Goal: Transaction & Acquisition: Purchase product/service

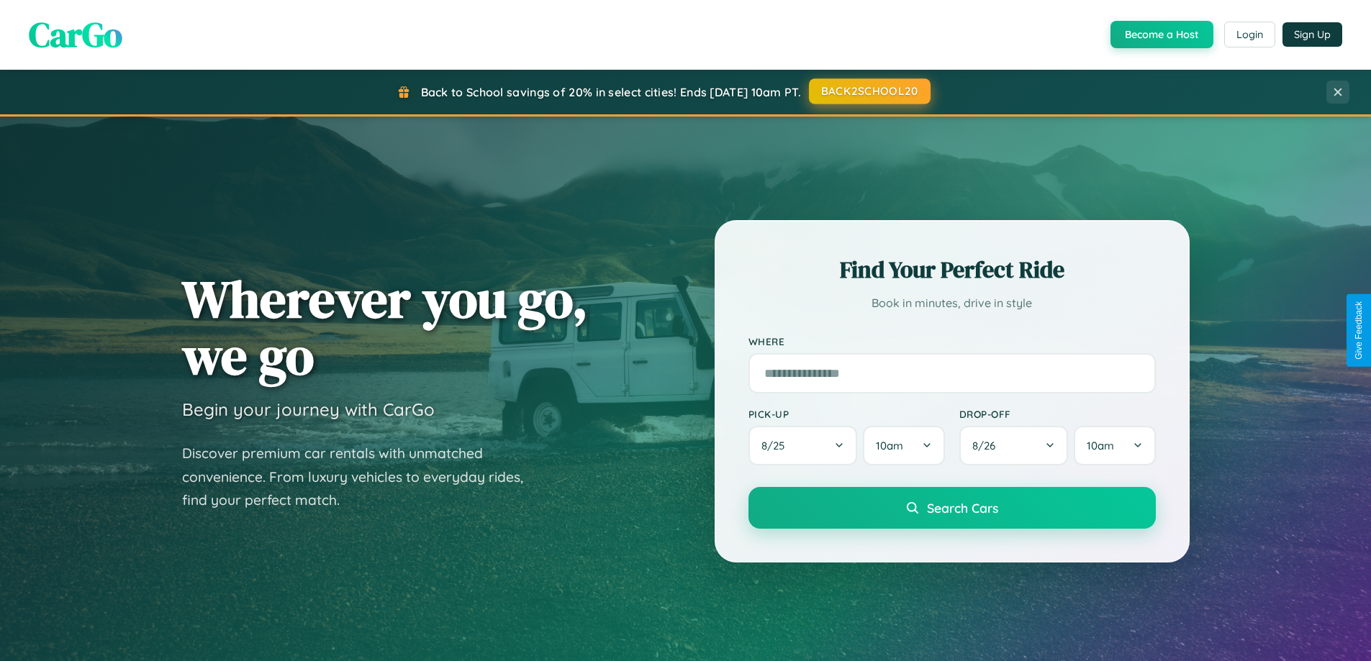
click at [868, 91] on button "BACK2SCHOOL20" at bounding box center [870, 91] width 122 height 26
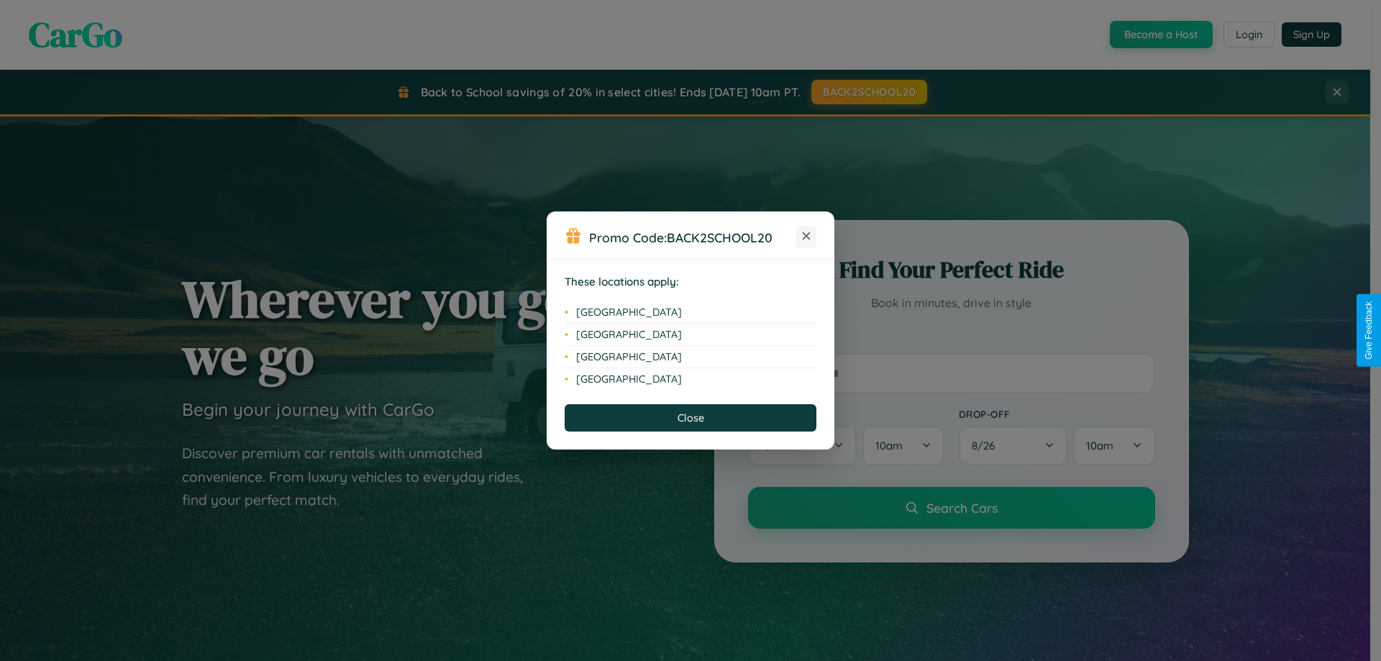
click at [807, 237] on icon at bounding box center [807, 236] width 8 height 8
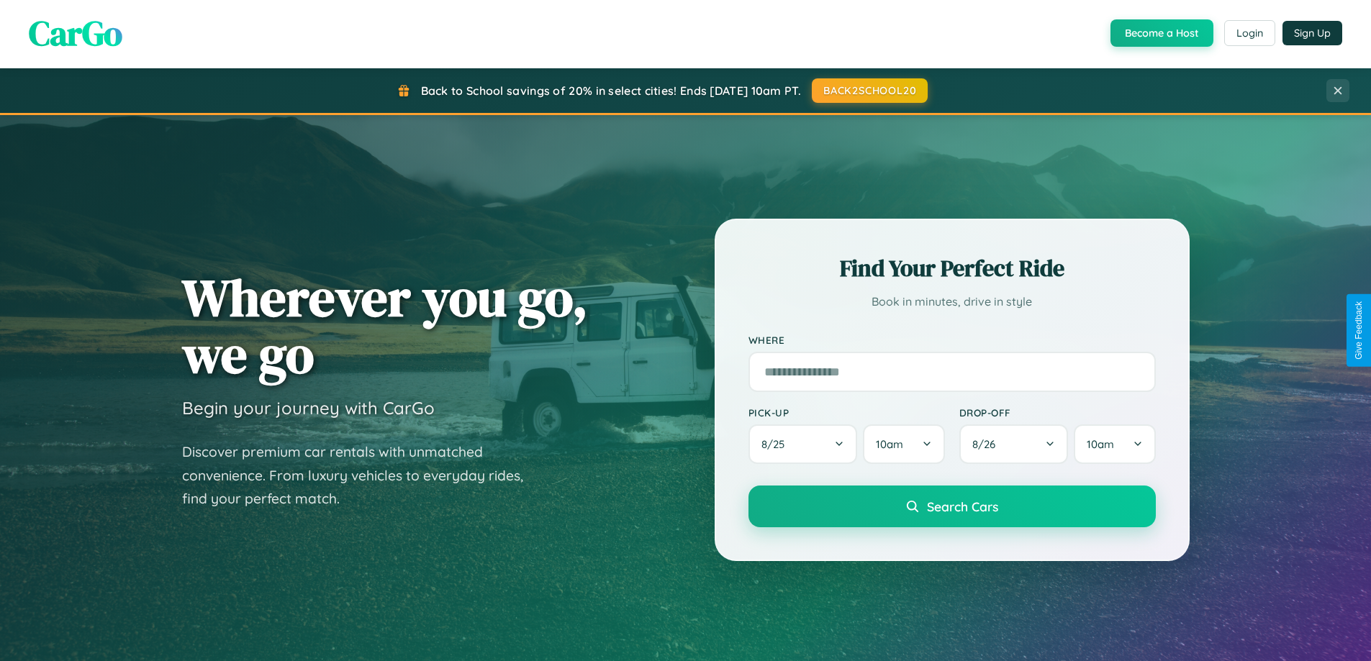
scroll to position [311, 0]
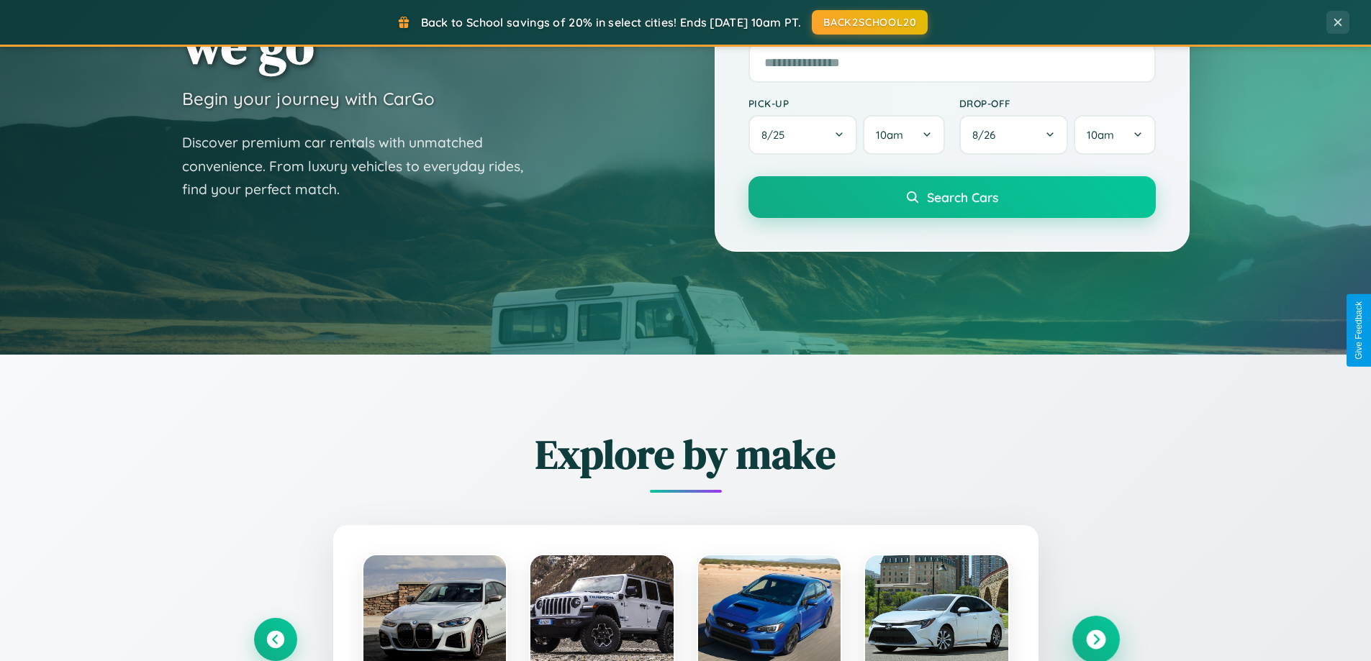
click at [1095, 640] on icon at bounding box center [1095, 639] width 19 height 19
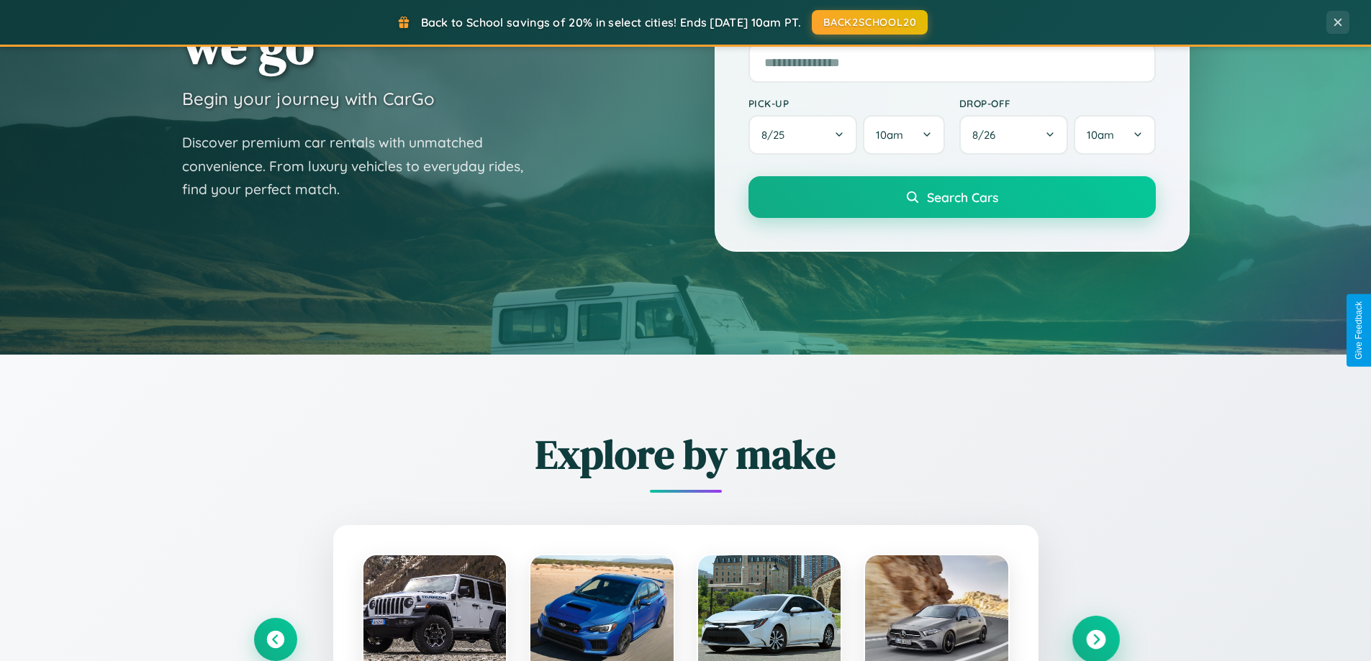
click at [1095, 638] on icon at bounding box center [1095, 639] width 19 height 19
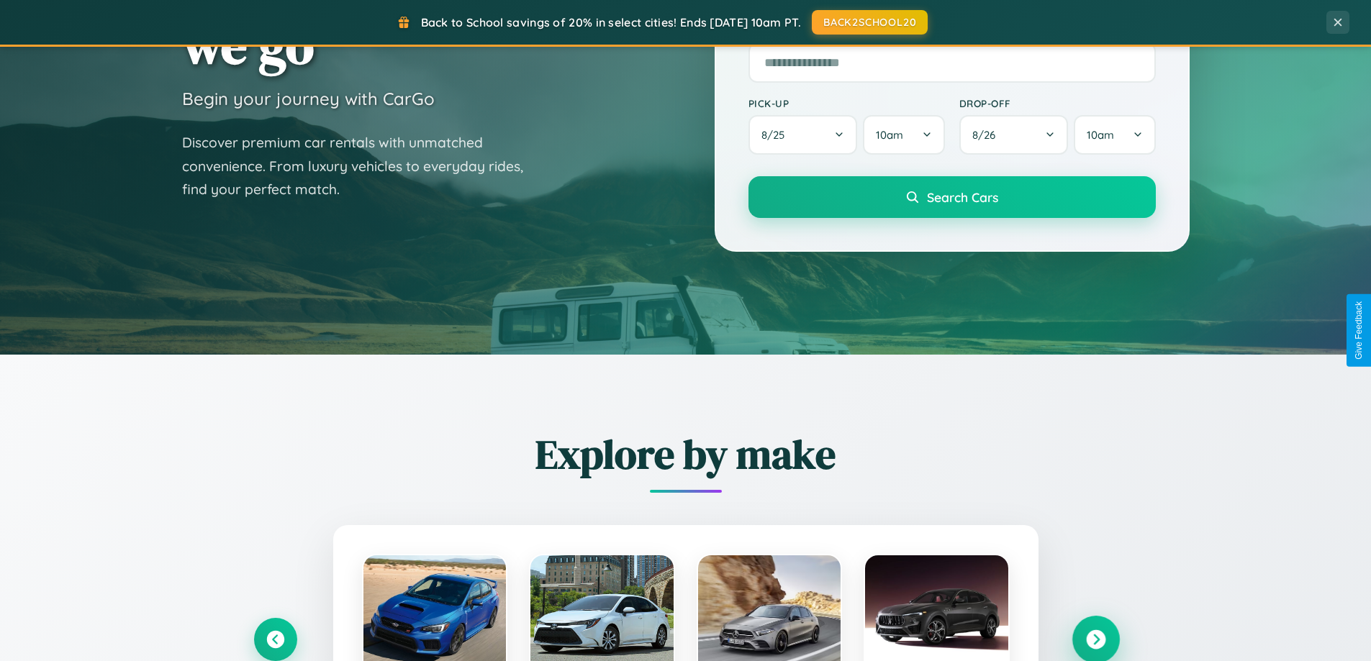
click at [1095, 638] on icon at bounding box center [1095, 639] width 19 height 19
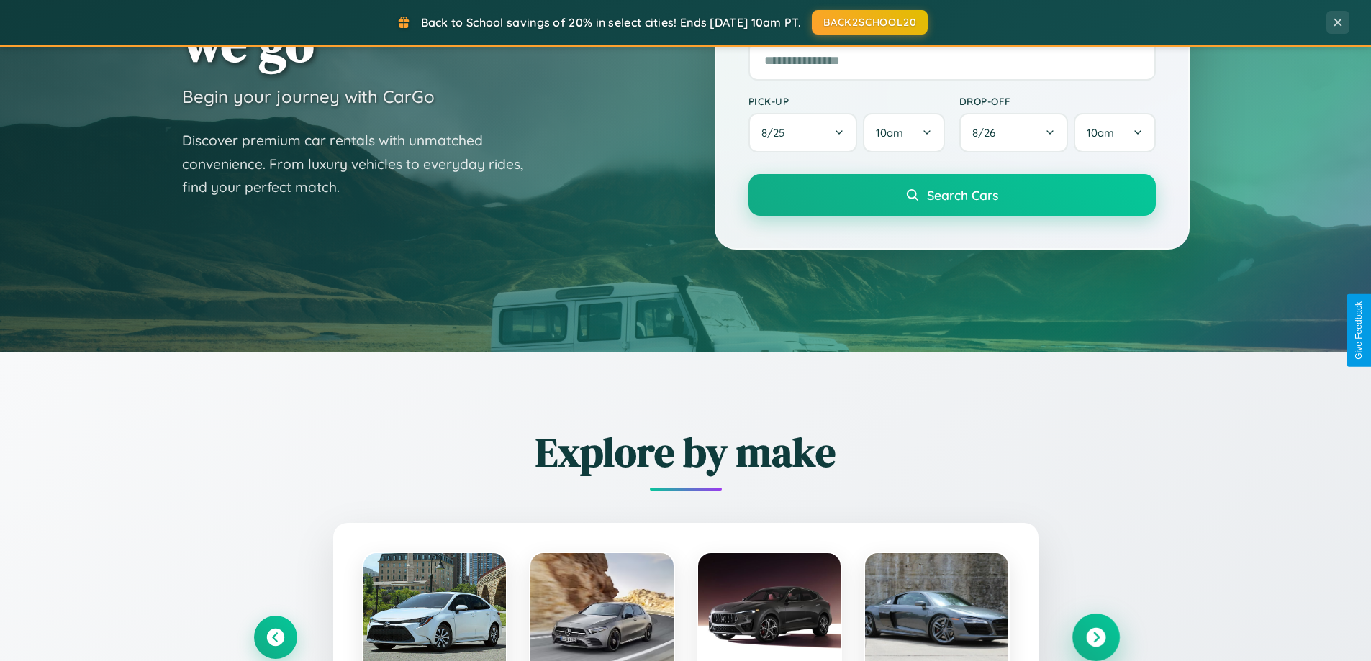
scroll to position [2312, 0]
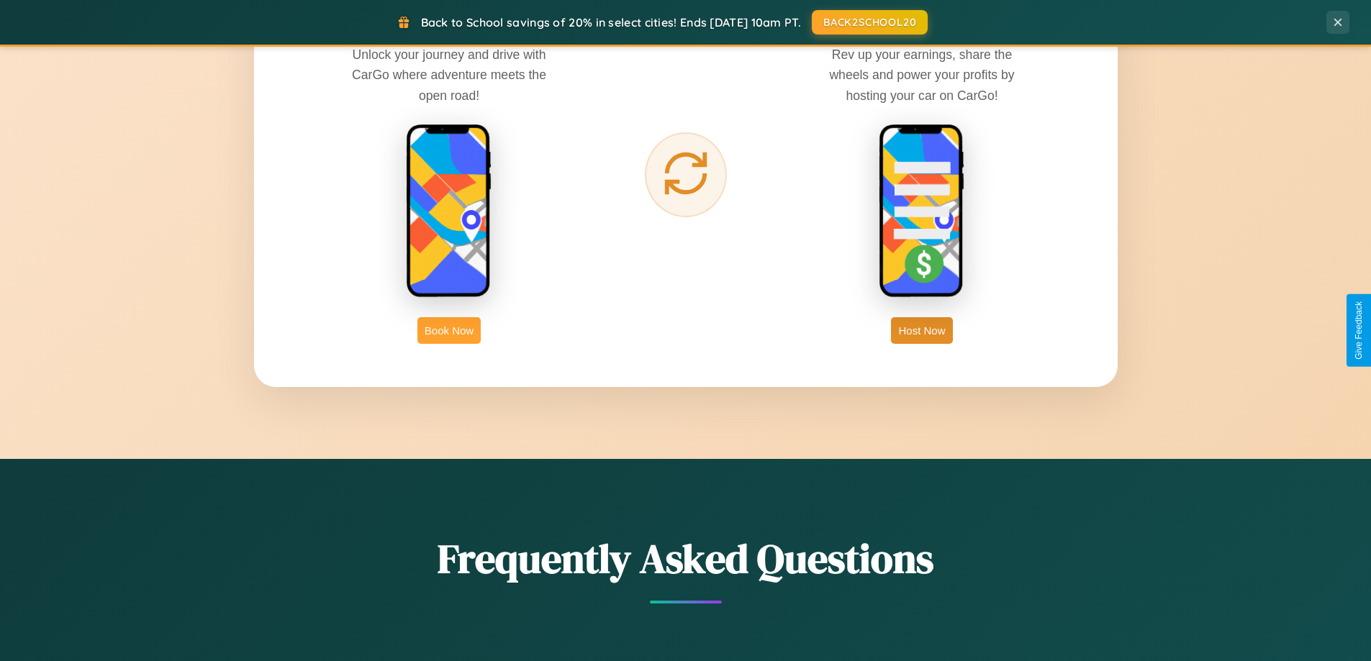
click at [449, 330] on button "Book Now" at bounding box center [448, 330] width 63 height 27
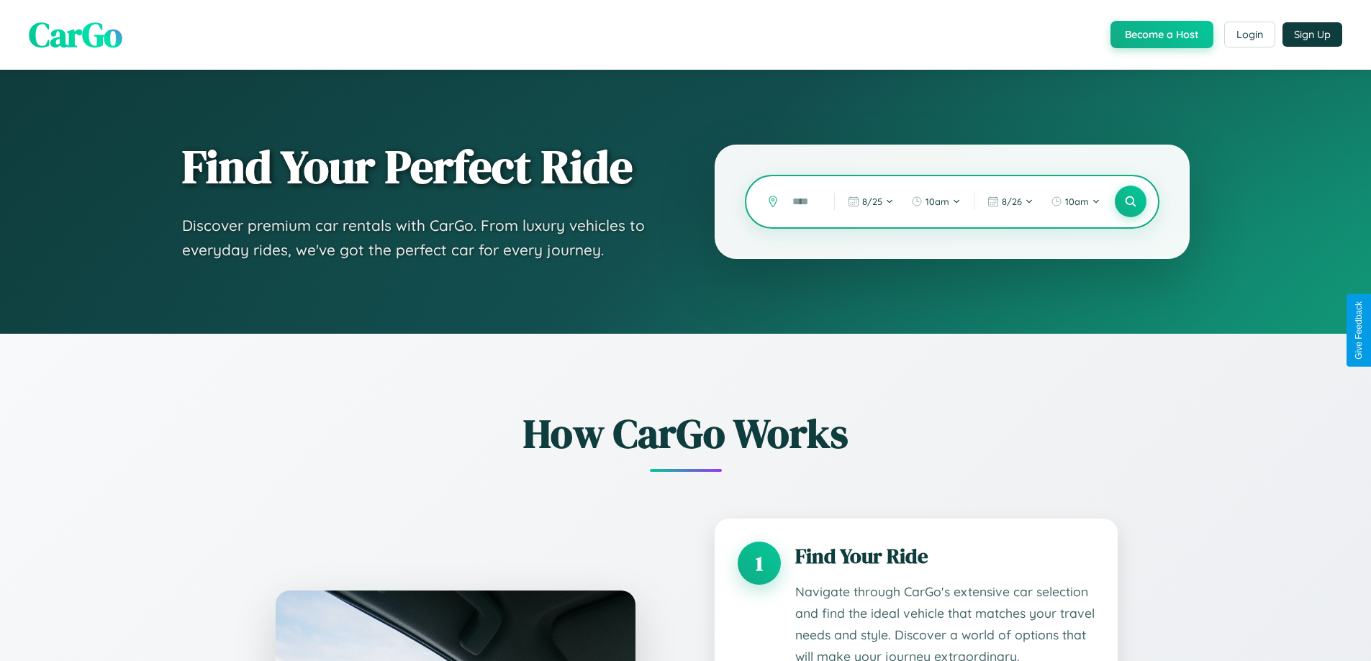
click at [802, 201] on input "text" at bounding box center [802, 201] width 35 height 25
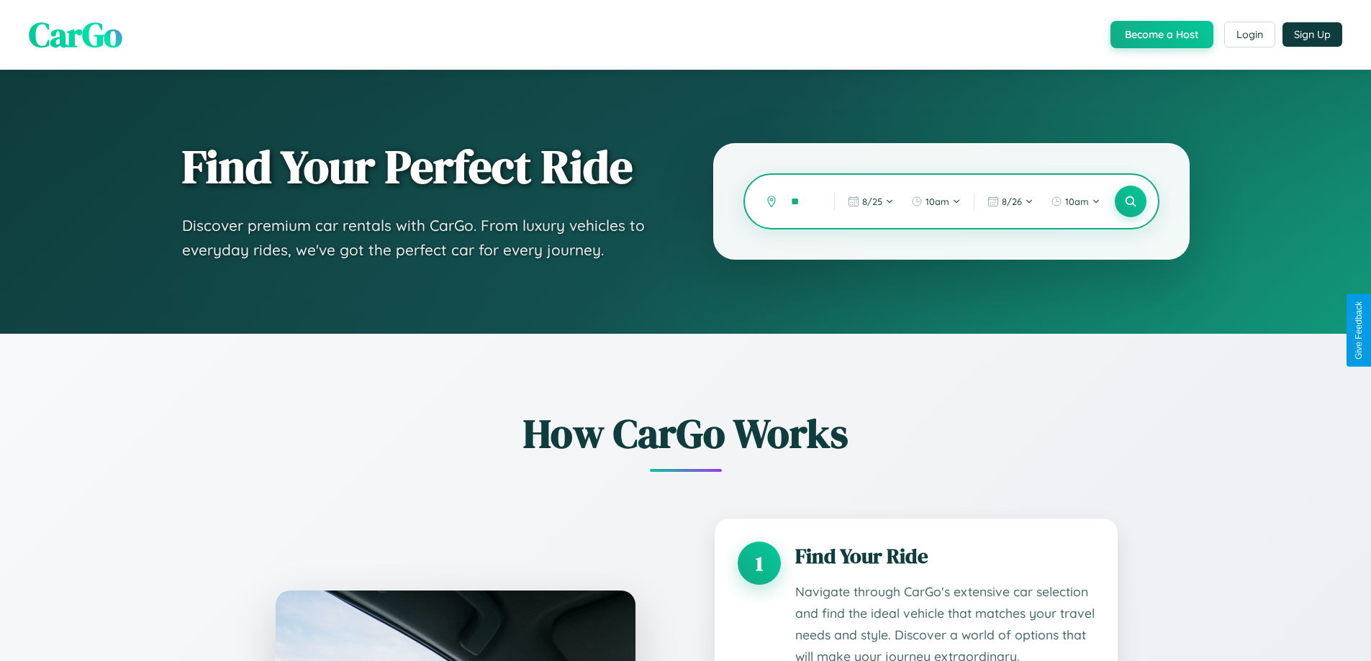
type input "*"
type input "******"
click at [1130, 201] on icon at bounding box center [1130, 202] width 14 height 14
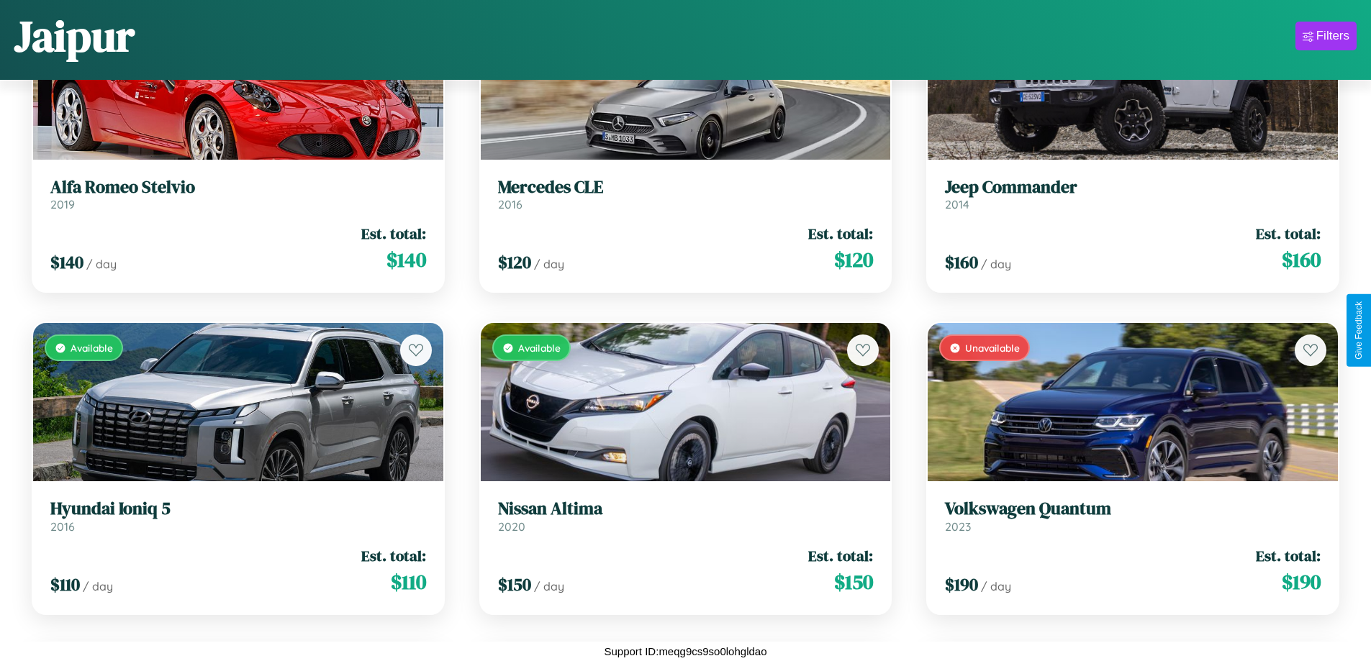
scroll to position [2780, 0]
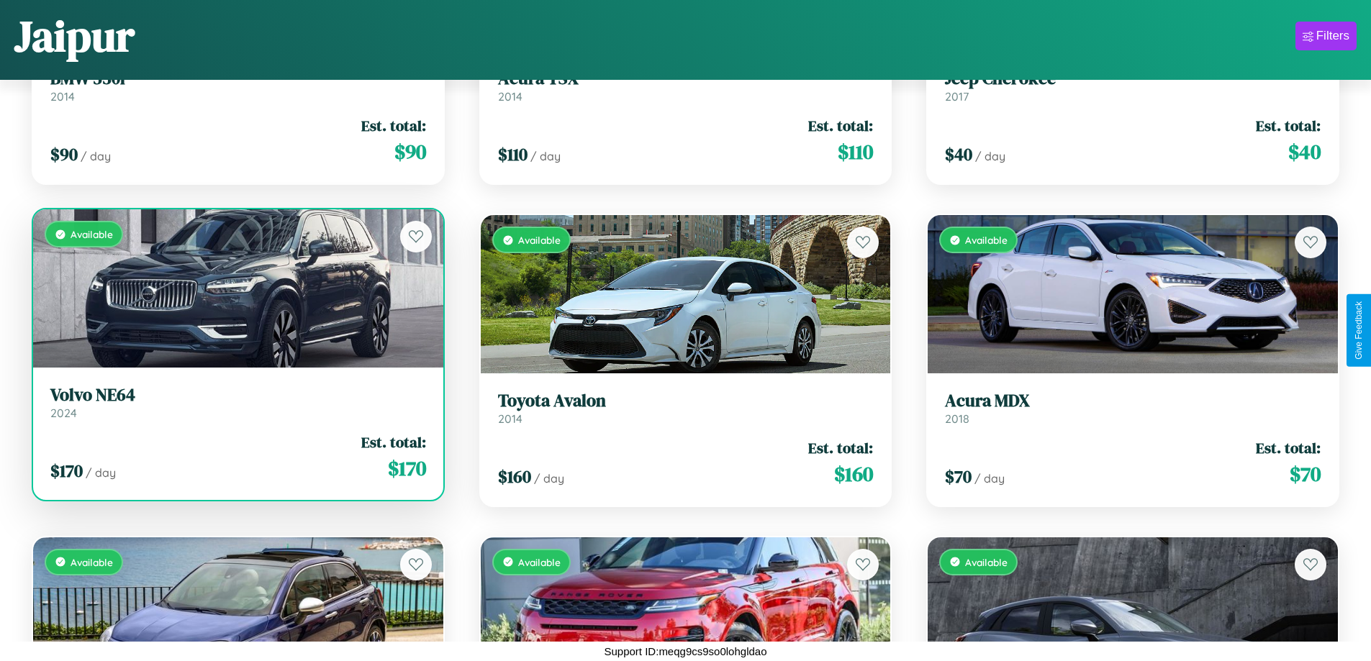
click at [236, 408] on link "Volvo NE64 2024" at bounding box center [238, 402] width 376 height 35
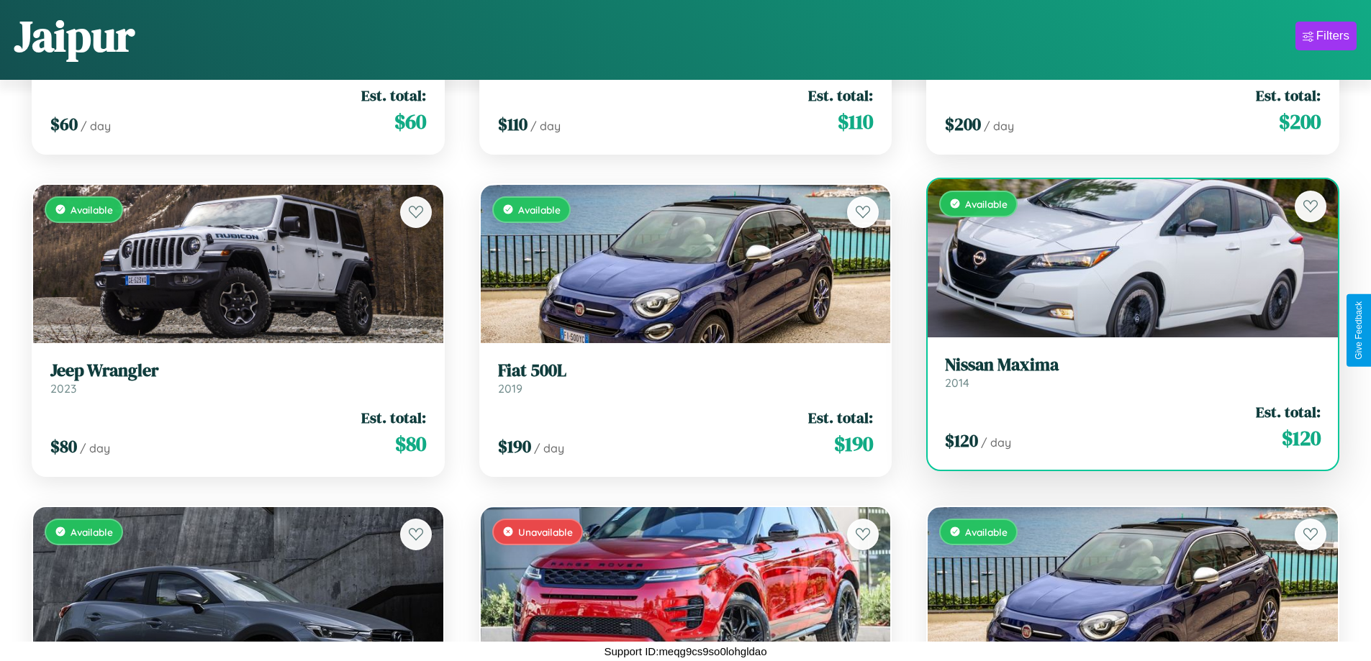
scroll to position [1813, 0]
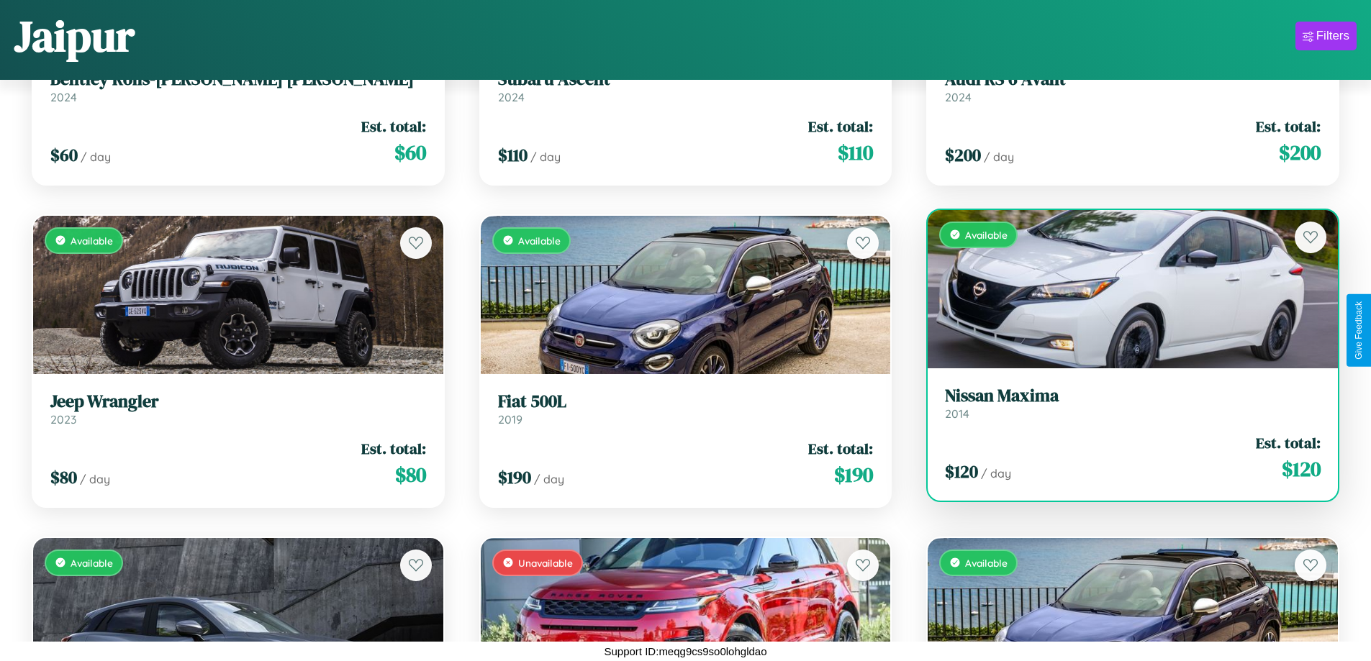
click at [1123, 463] on div "$ 120 / day Est. total: $ 120" at bounding box center [1133, 457] width 376 height 51
click at [1123, 458] on div "$ 120 / day Est. total: $ 120" at bounding box center [1133, 457] width 376 height 51
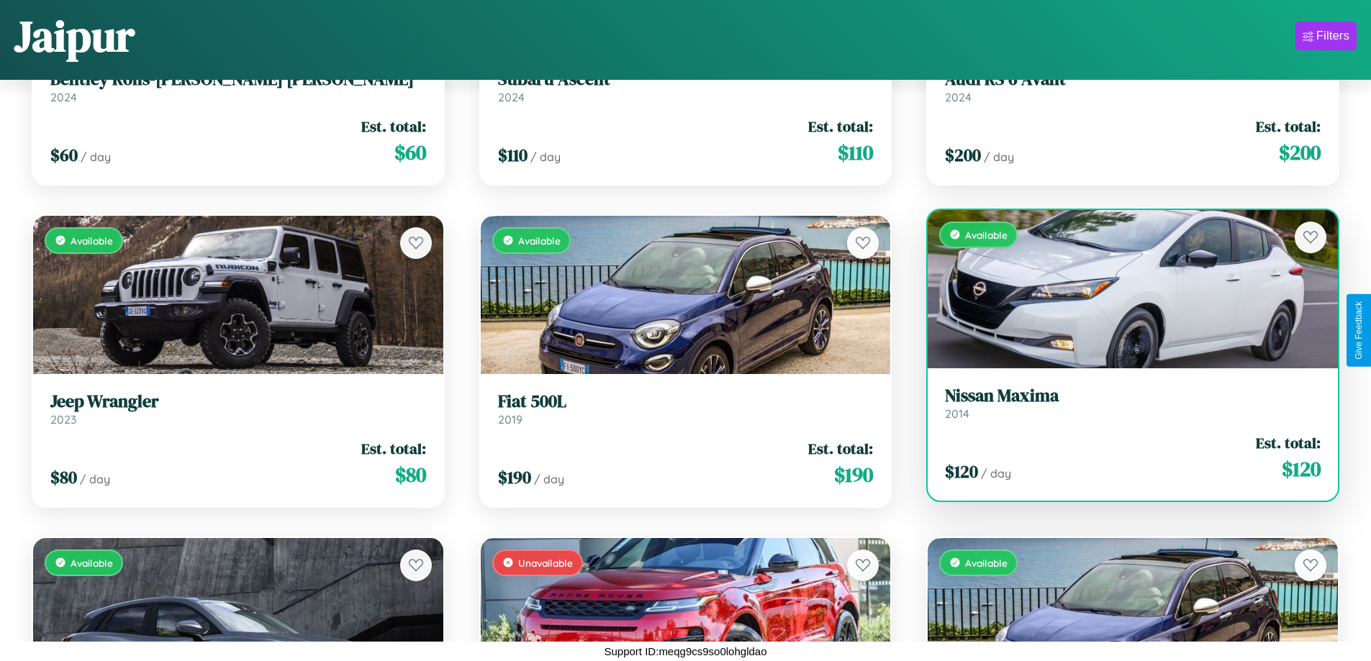
click at [1123, 458] on div "$ 120 / day Est. total: $ 120" at bounding box center [1133, 457] width 376 height 51
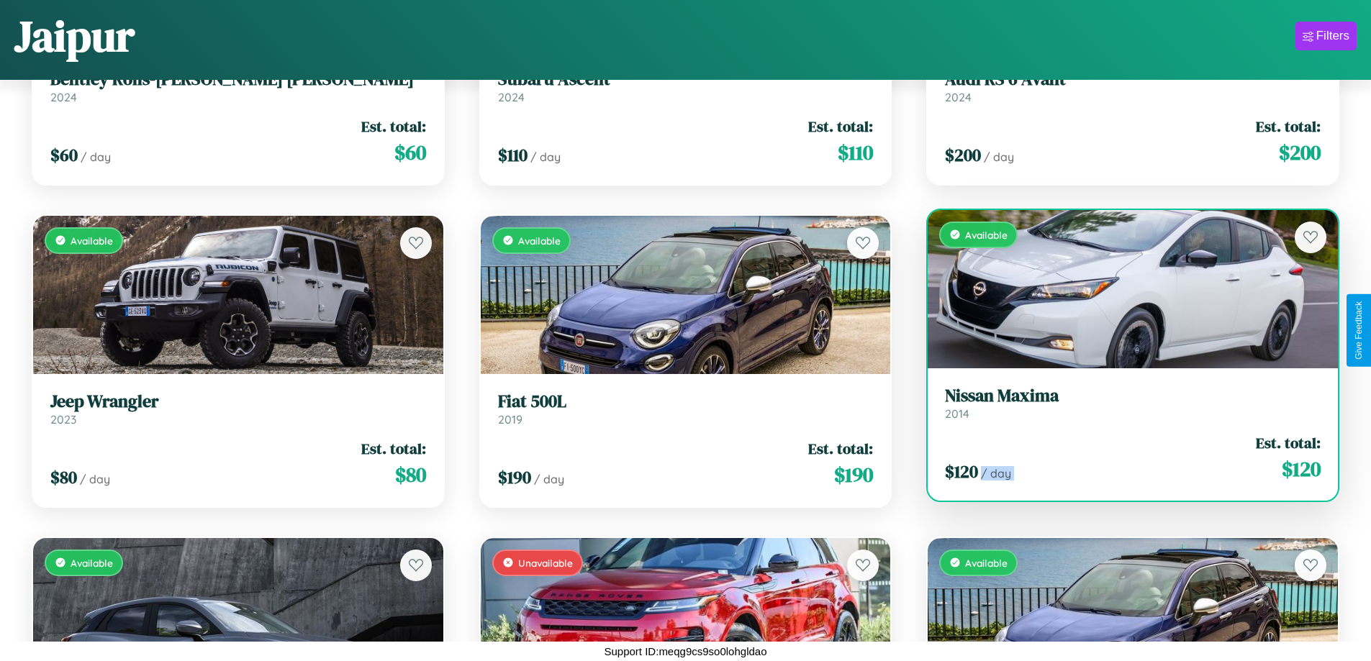
click at [1123, 458] on div "$ 120 / day Est. total: $ 120" at bounding box center [1133, 457] width 376 height 51
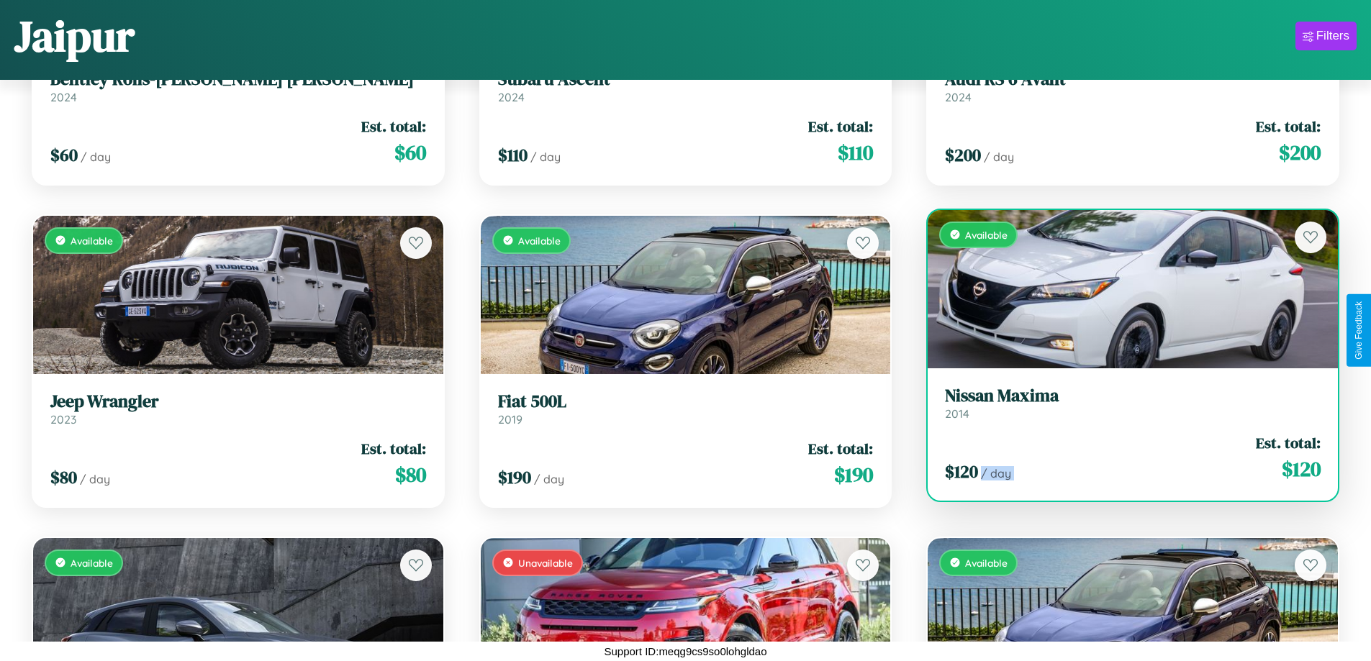
click at [1123, 458] on div "$ 120 / day Est. total: $ 120" at bounding box center [1133, 457] width 376 height 51
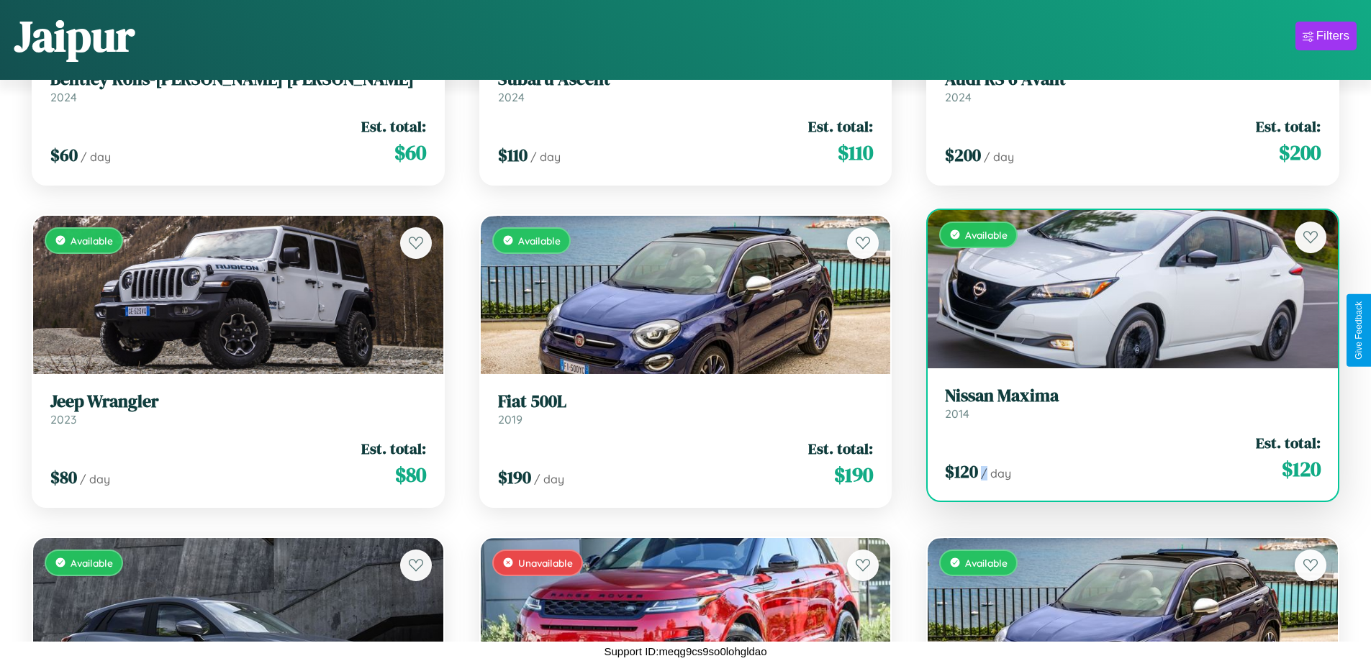
click at [1123, 458] on div "$ 120 / day Est. total: $ 120" at bounding box center [1133, 457] width 376 height 51
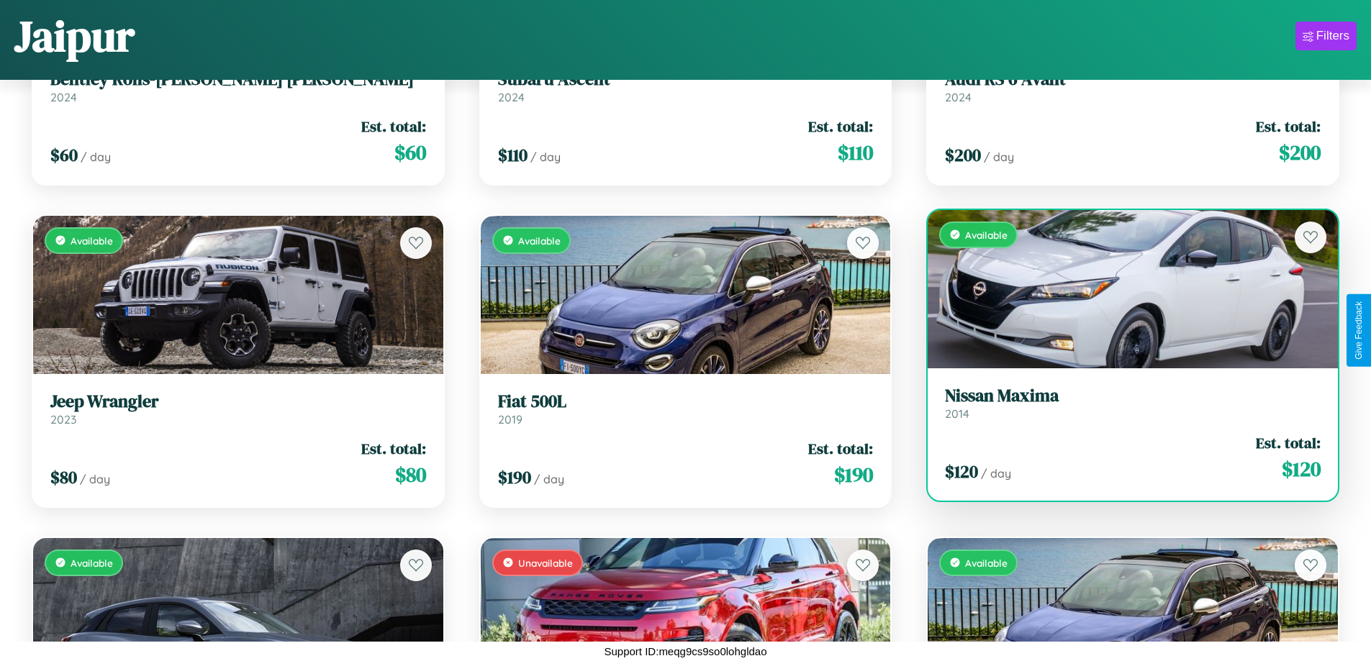
click at [1123, 403] on h3 "Nissan Maxima" at bounding box center [1133, 396] width 376 height 21
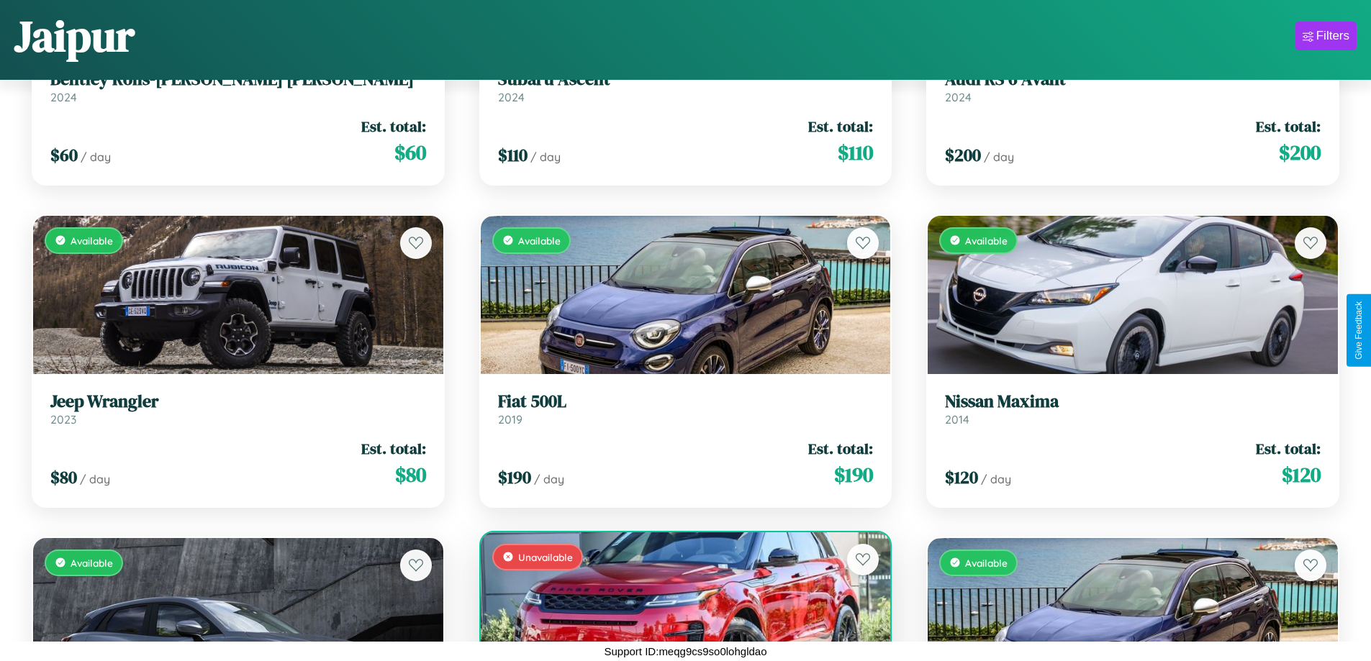
scroll to position [2135, 0]
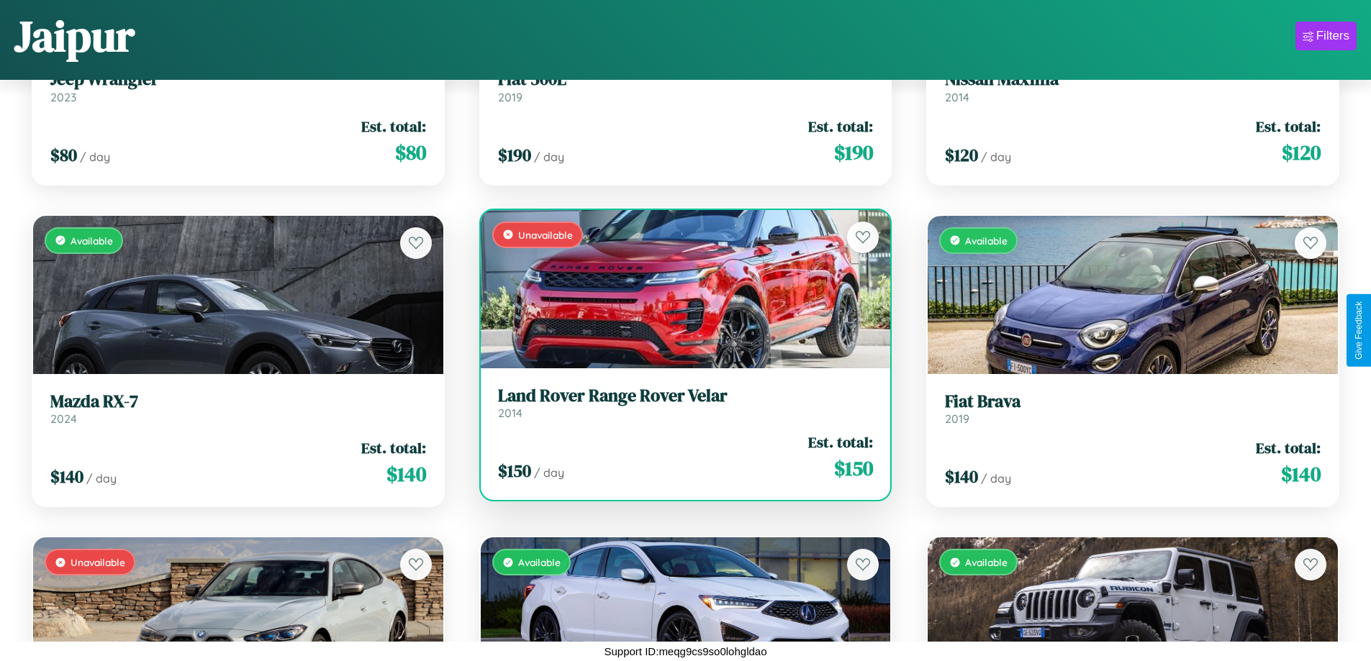
click at [679, 407] on h3 "Land Rover Range Rover Velar" at bounding box center [686, 396] width 376 height 21
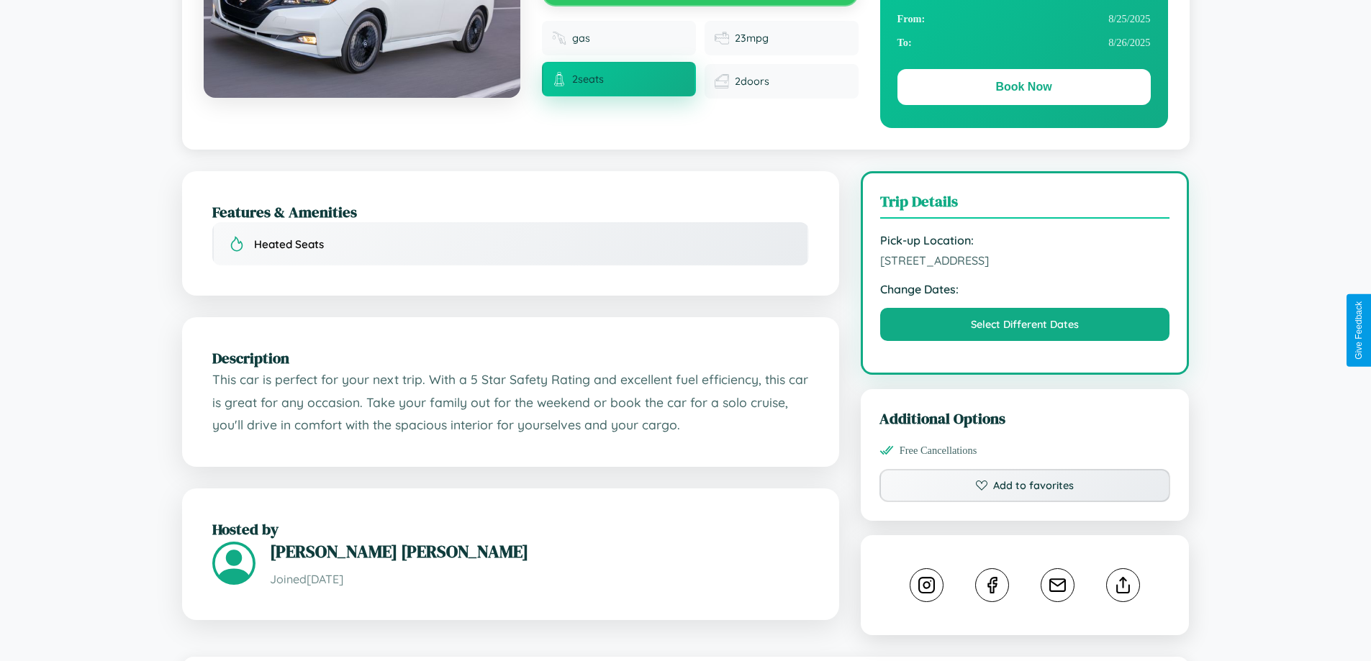
scroll to position [801, 0]
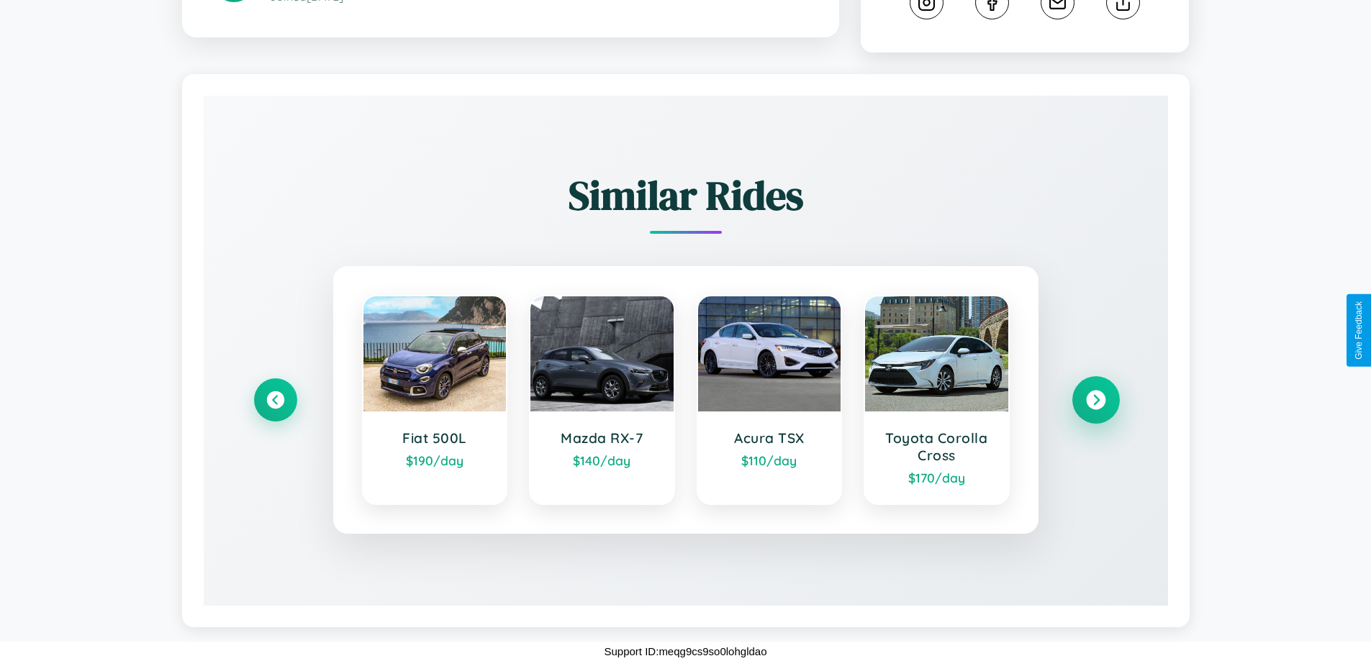
click at [1095, 400] on icon at bounding box center [1095, 400] width 19 height 19
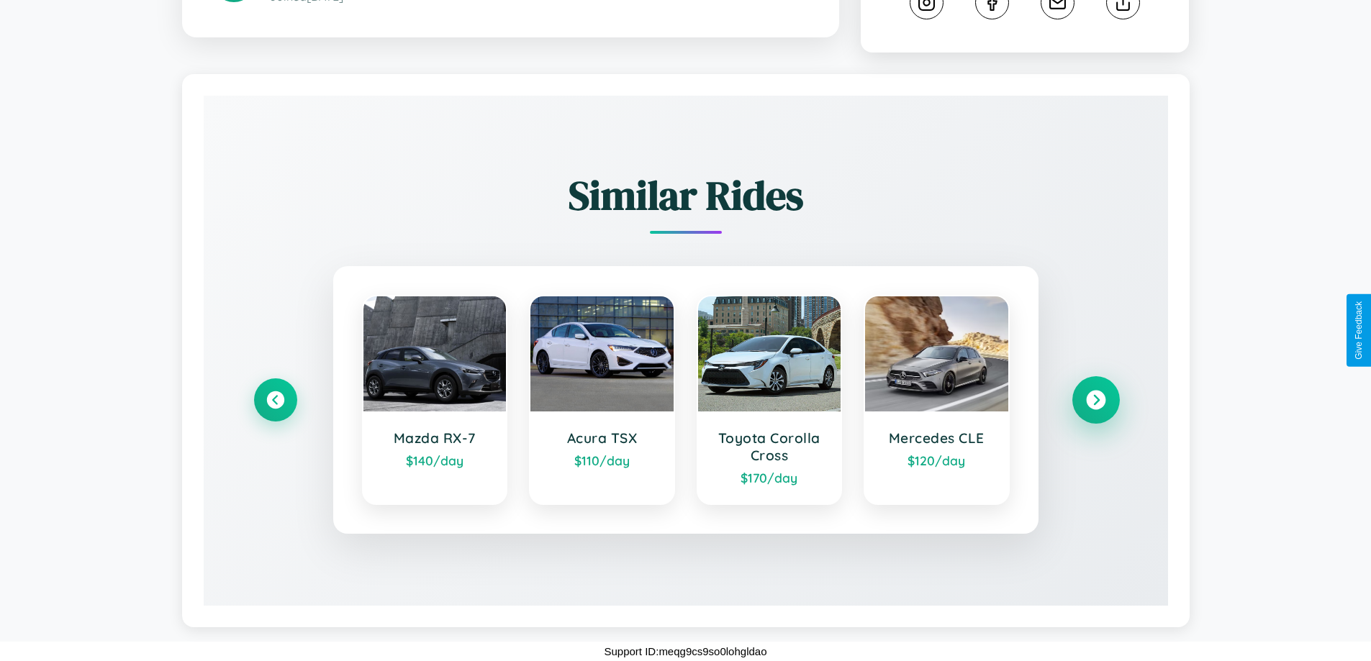
click at [1095, 400] on icon at bounding box center [1095, 400] width 19 height 19
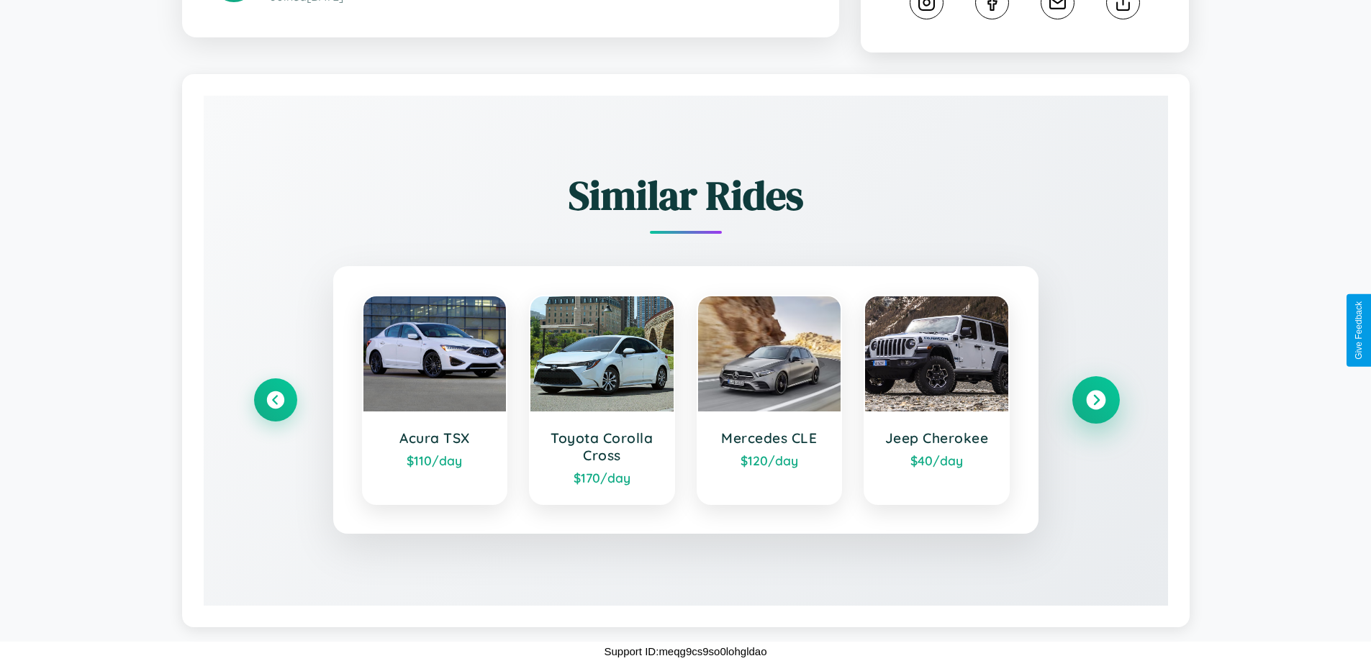
click at [1095, 400] on icon at bounding box center [1095, 400] width 19 height 19
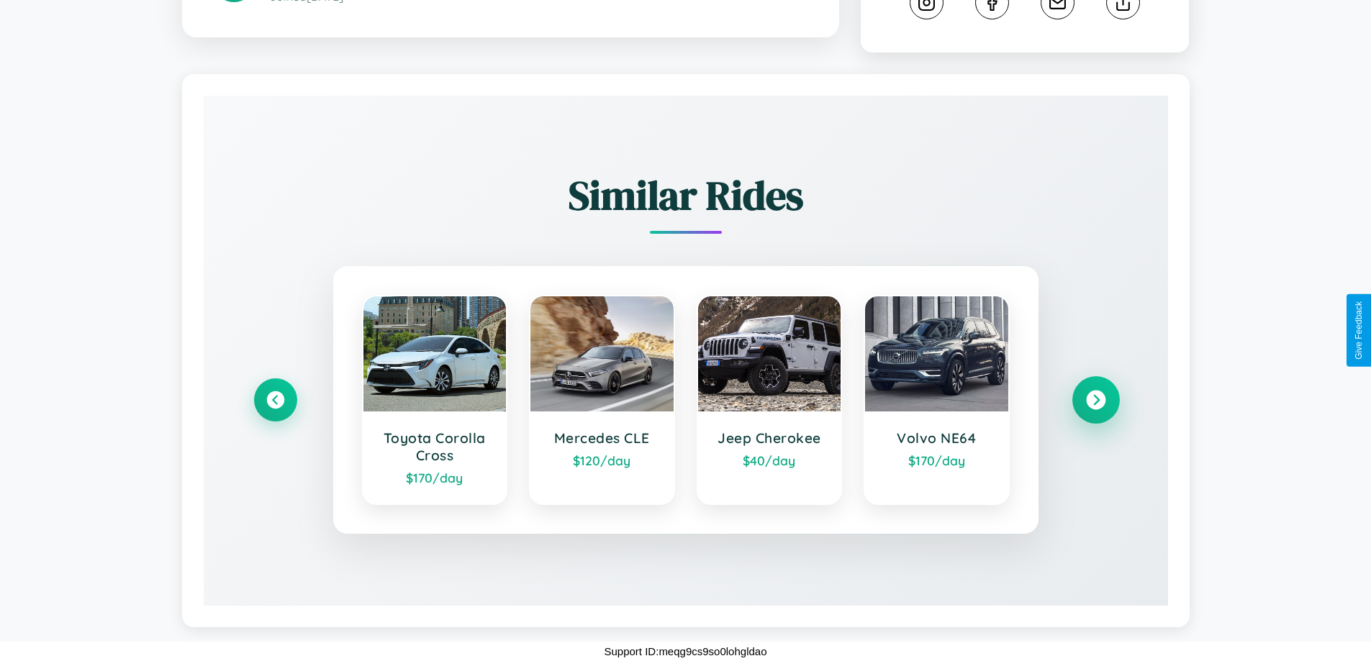
click at [1095, 400] on icon at bounding box center [1095, 400] width 19 height 19
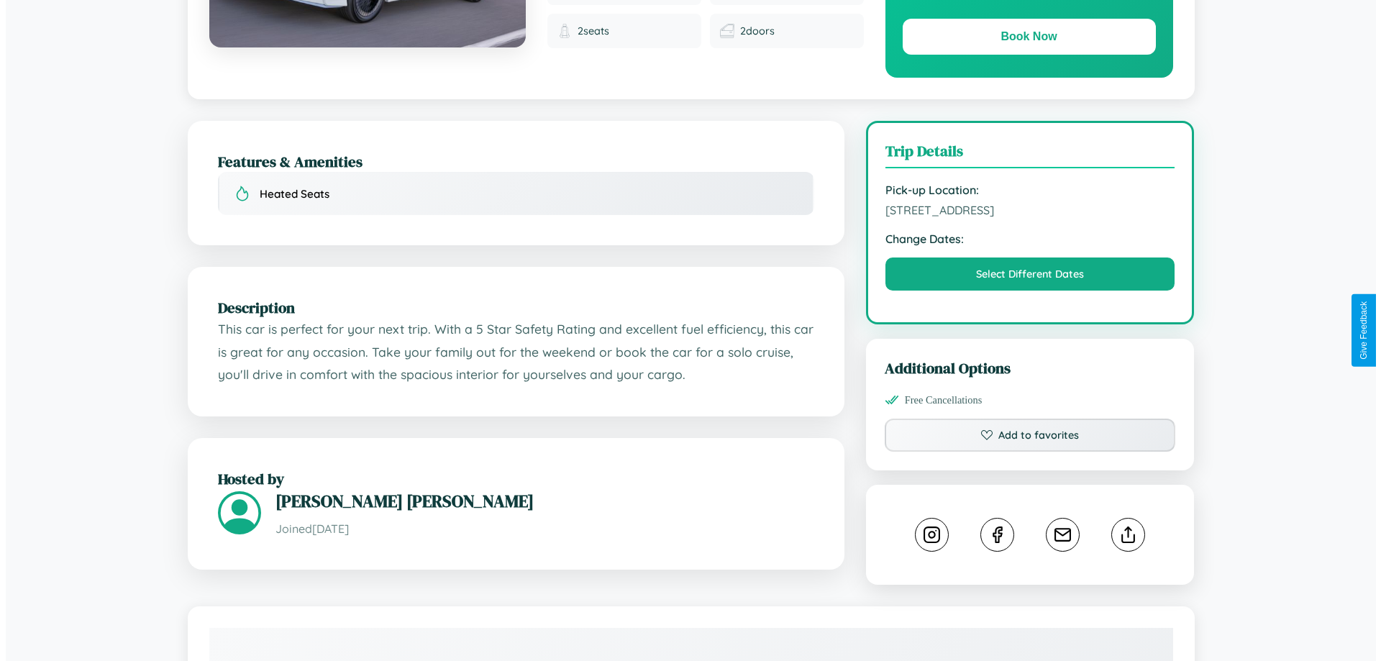
scroll to position [0, 0]
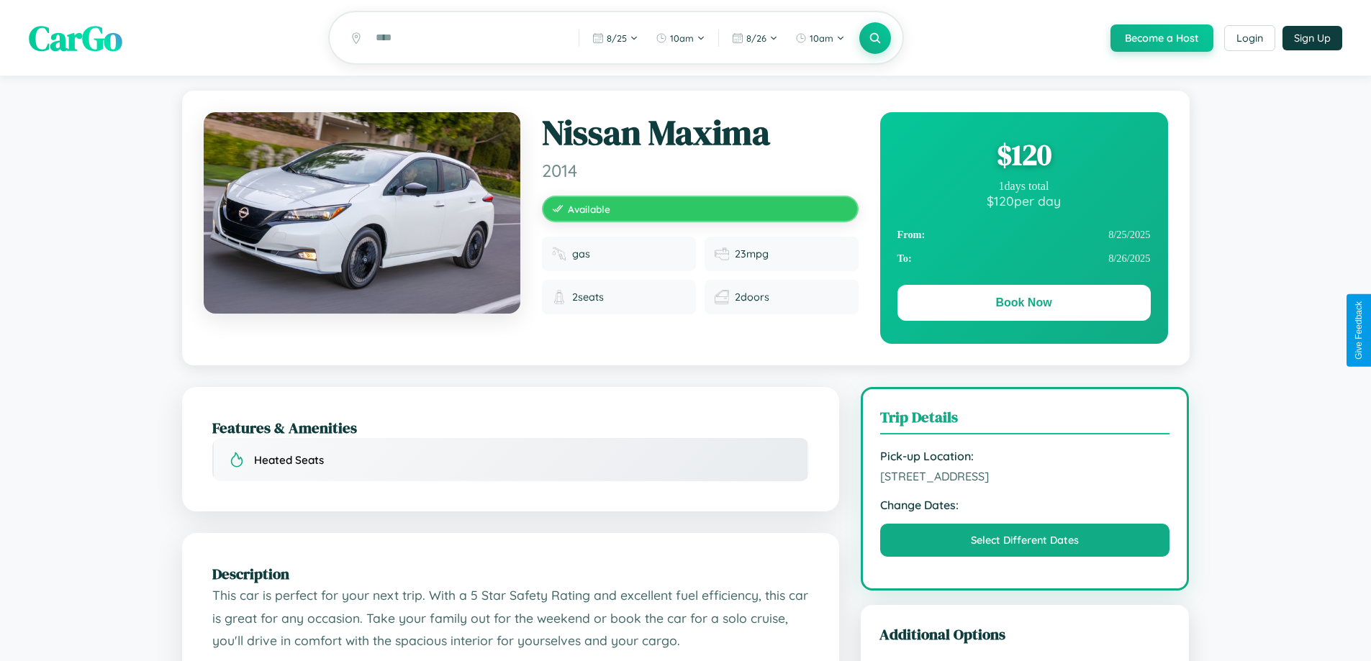
click at [1023, 157] on div "$ 120" at bounding box center [1023, 154] width 253 height 39
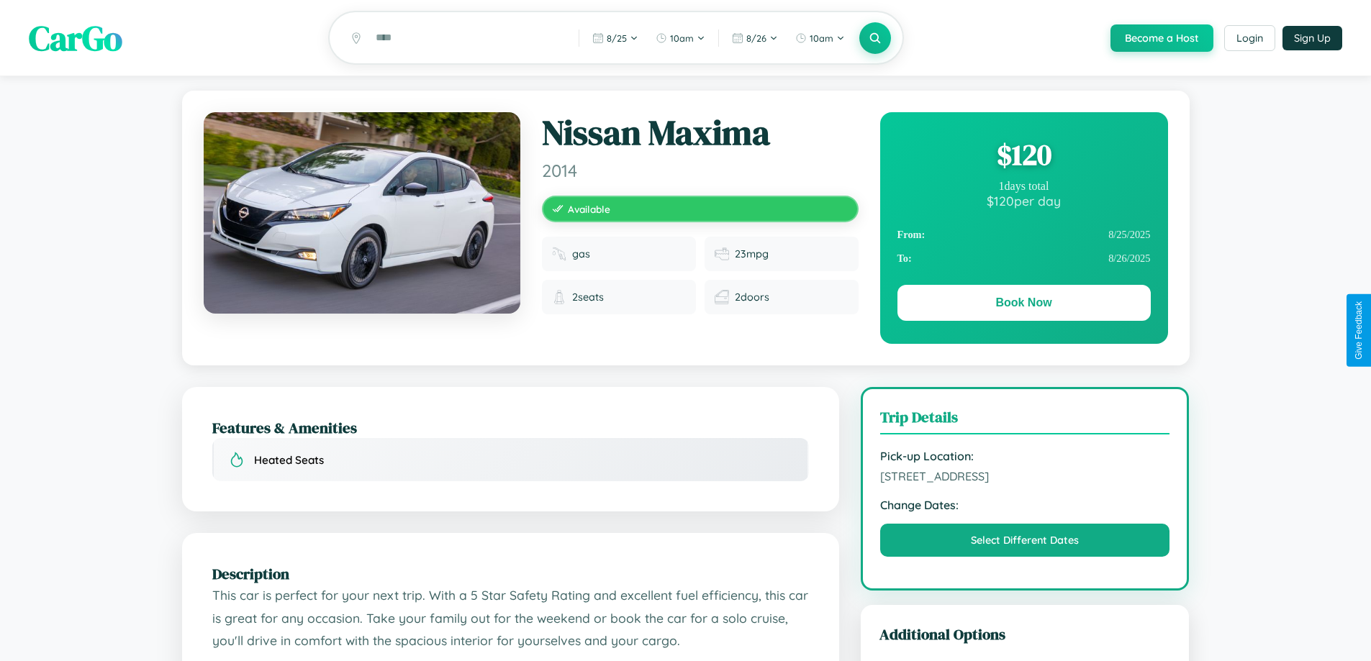
click at [1023, 157] on div "$ 120" at bounding box center [1023, 154] width 253 height 39
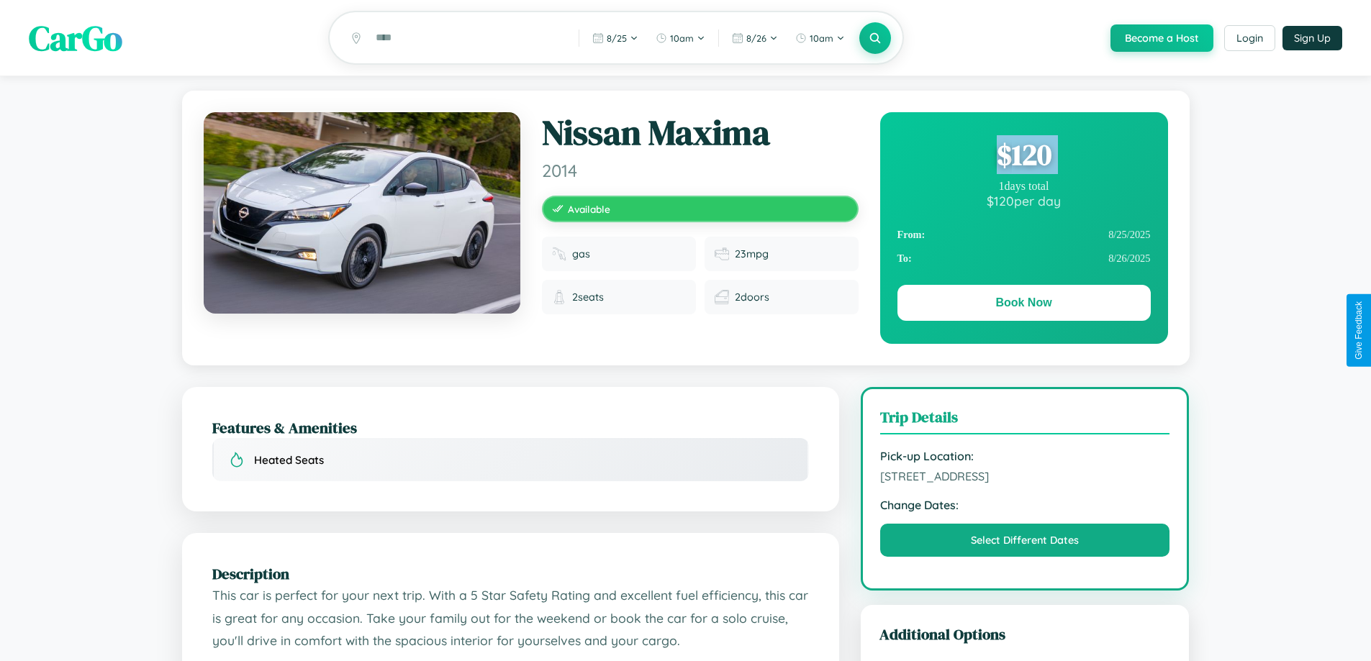
click at [1023, 157] on div "$ 120" at bounding box center [1023, 154] width 253 height 39
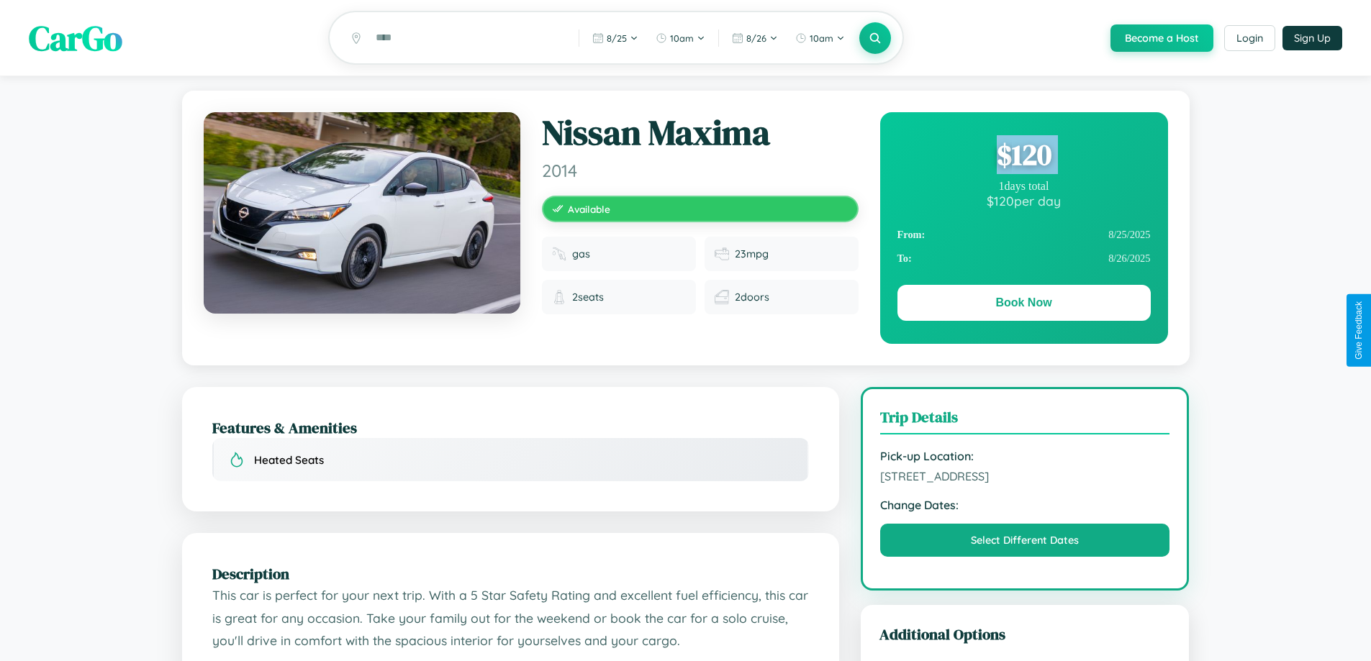
click at [1023, 157] on div "$ 120" at bounding box center [1023, 154] width 253 height 39
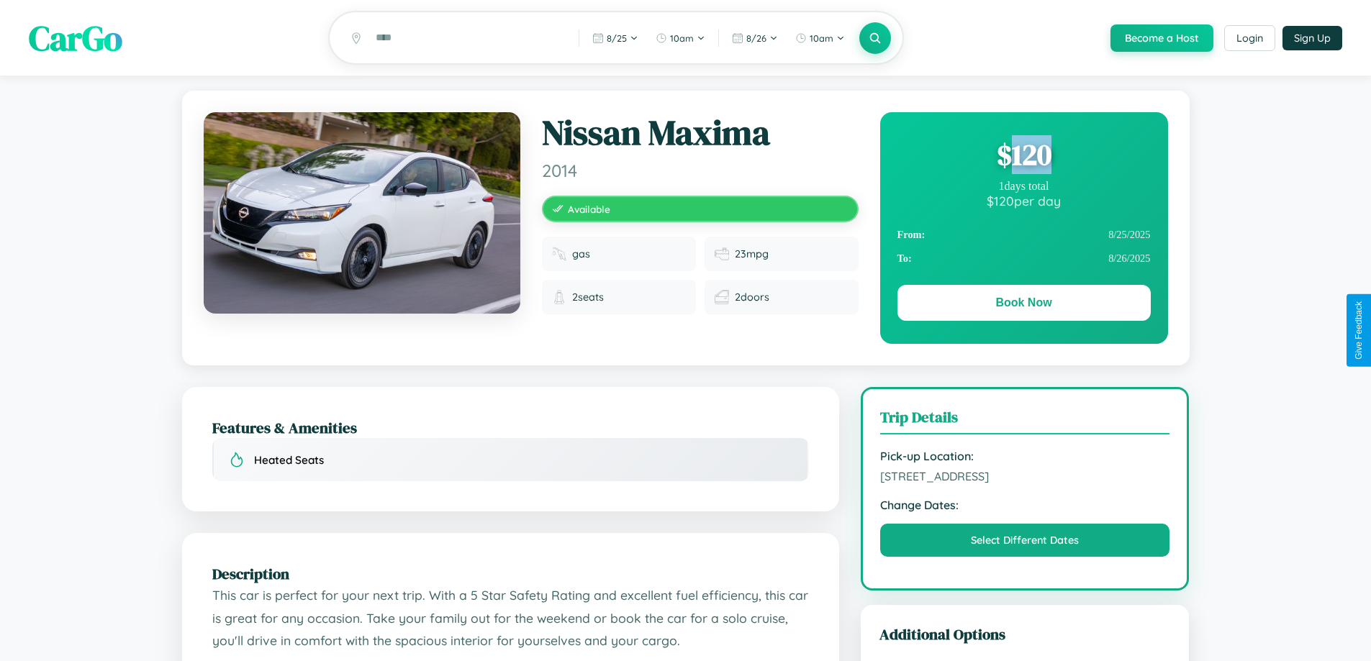
click at [1023, 157] on div "$ 120" at bounding box center [1023, 154] width 253 height 39
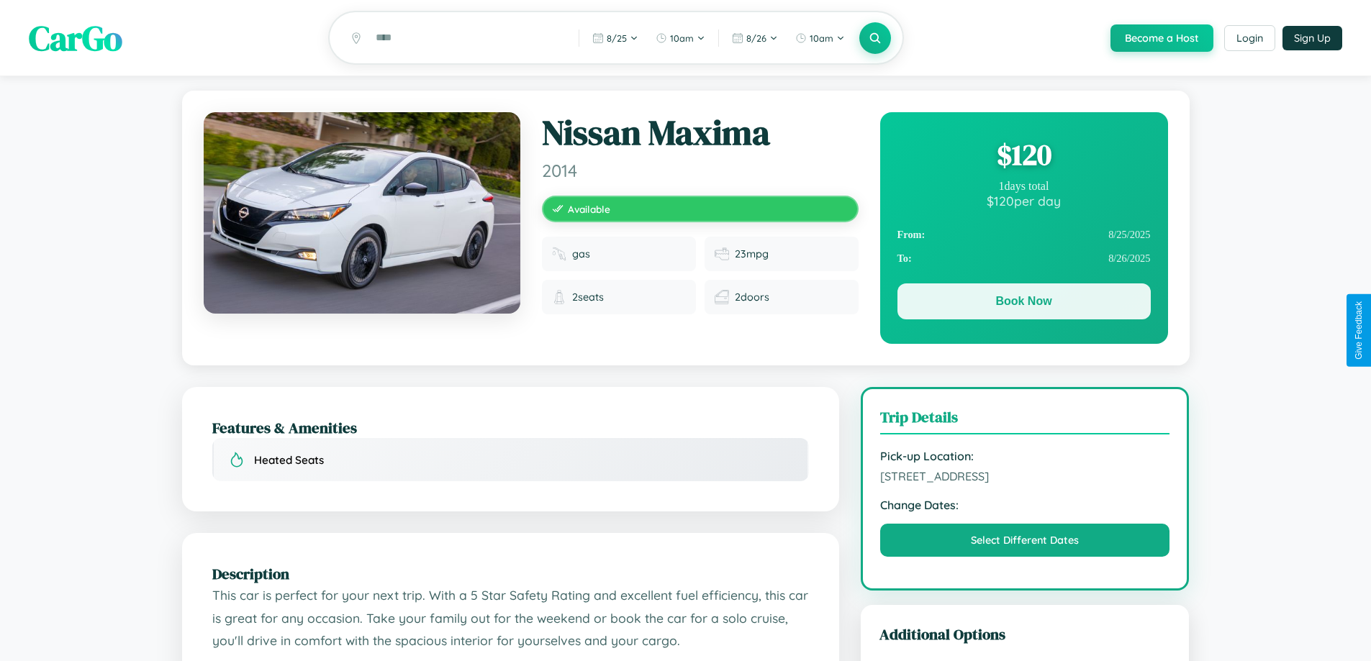
click at [1023, 304] on button "Book Now" at bounding box center [1023, 301] width 253 height 36
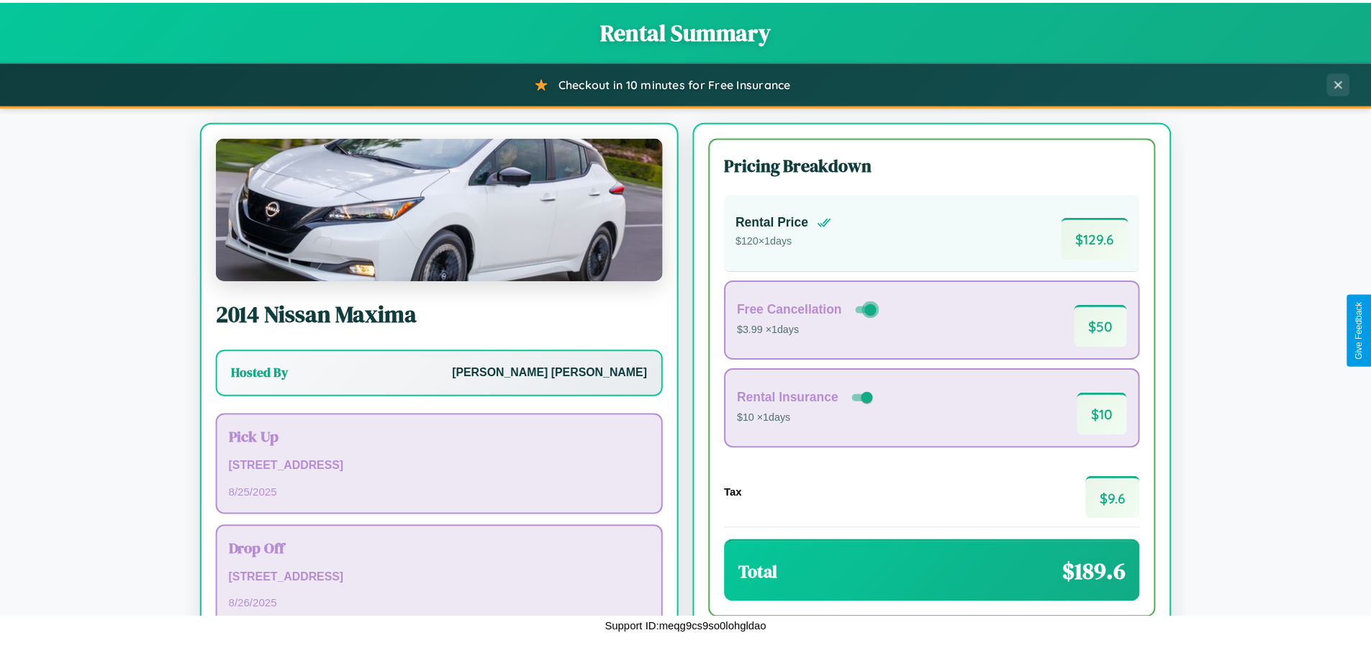
scroll to position [99, 0]
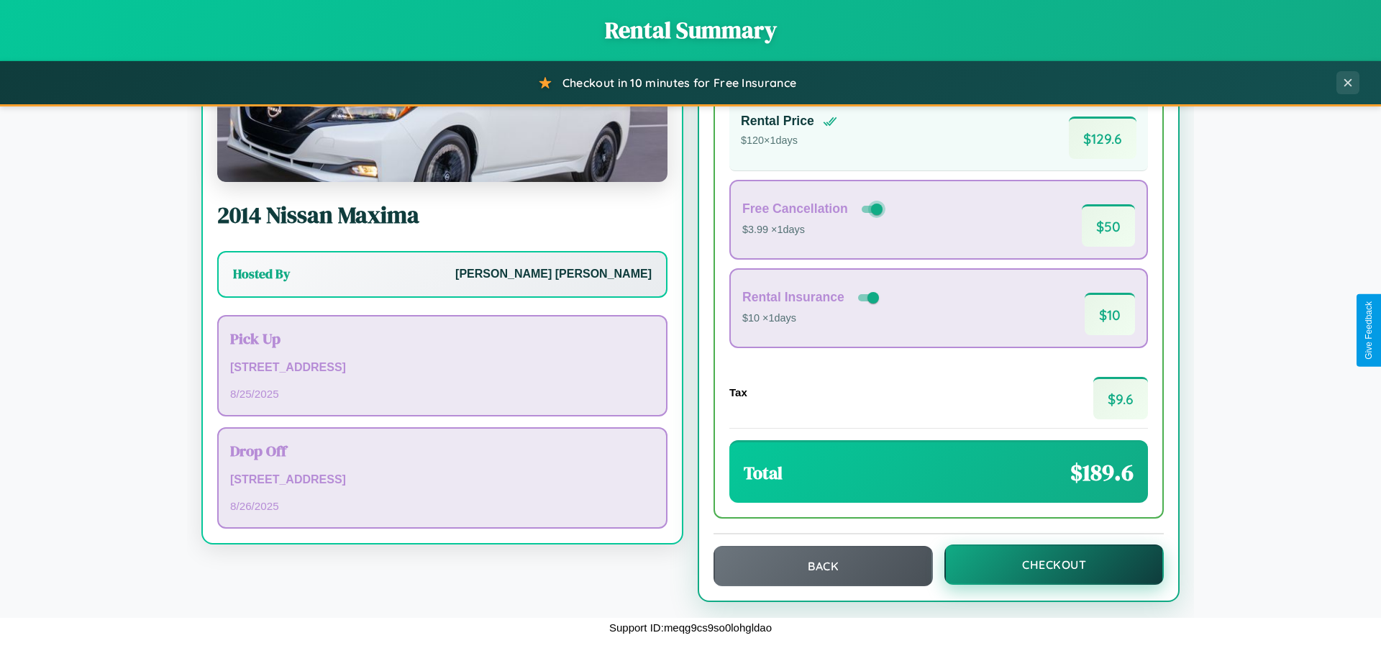
click at [1045, 565] on button "Checkout" at bounding box center [1054, 565] width 219 height 40
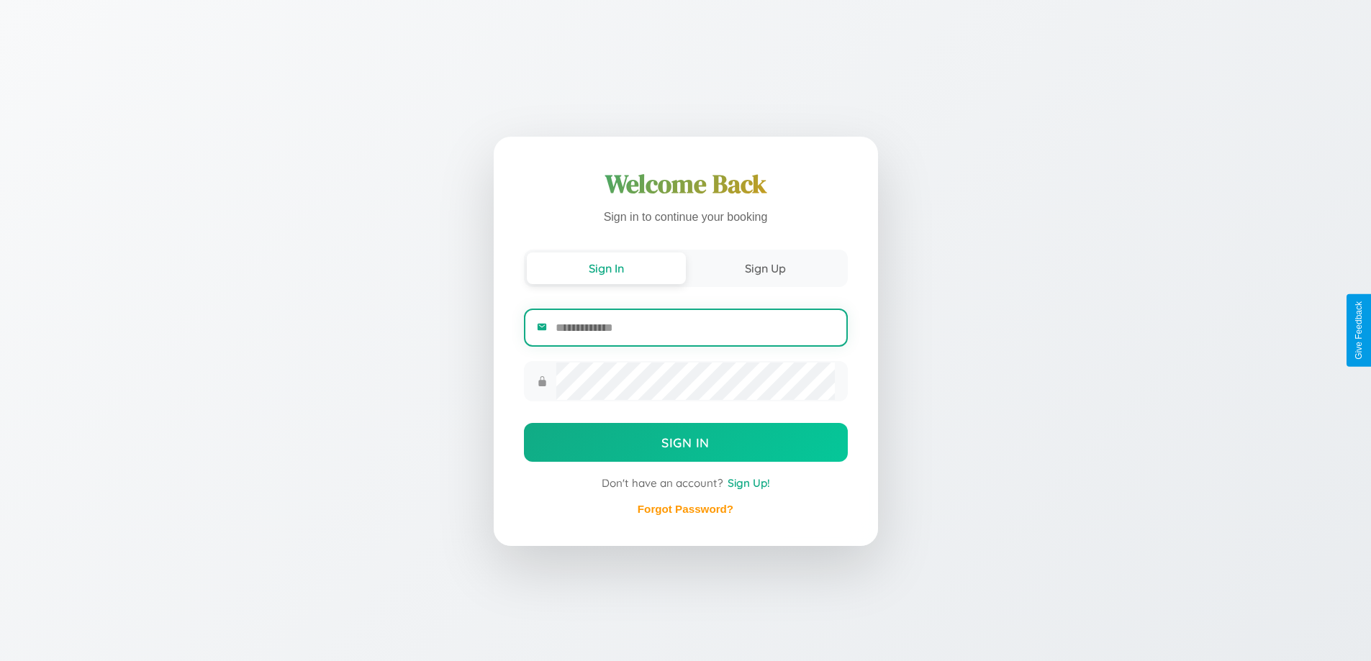
click at [694, 330] on input "email" at bounding box center [694, 327] width 278 height 35
type input "**********"
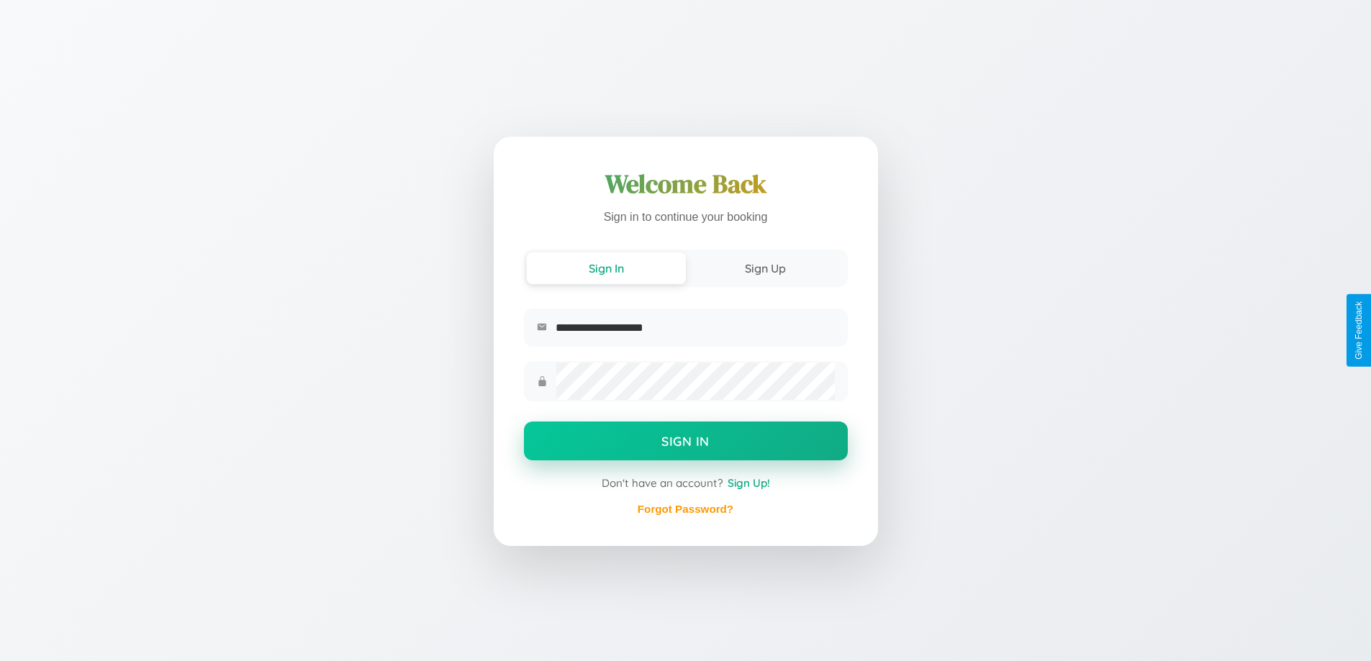
click at [685, 443] on button "Sign In" at bounding box center [686, 441] width 324 height 39
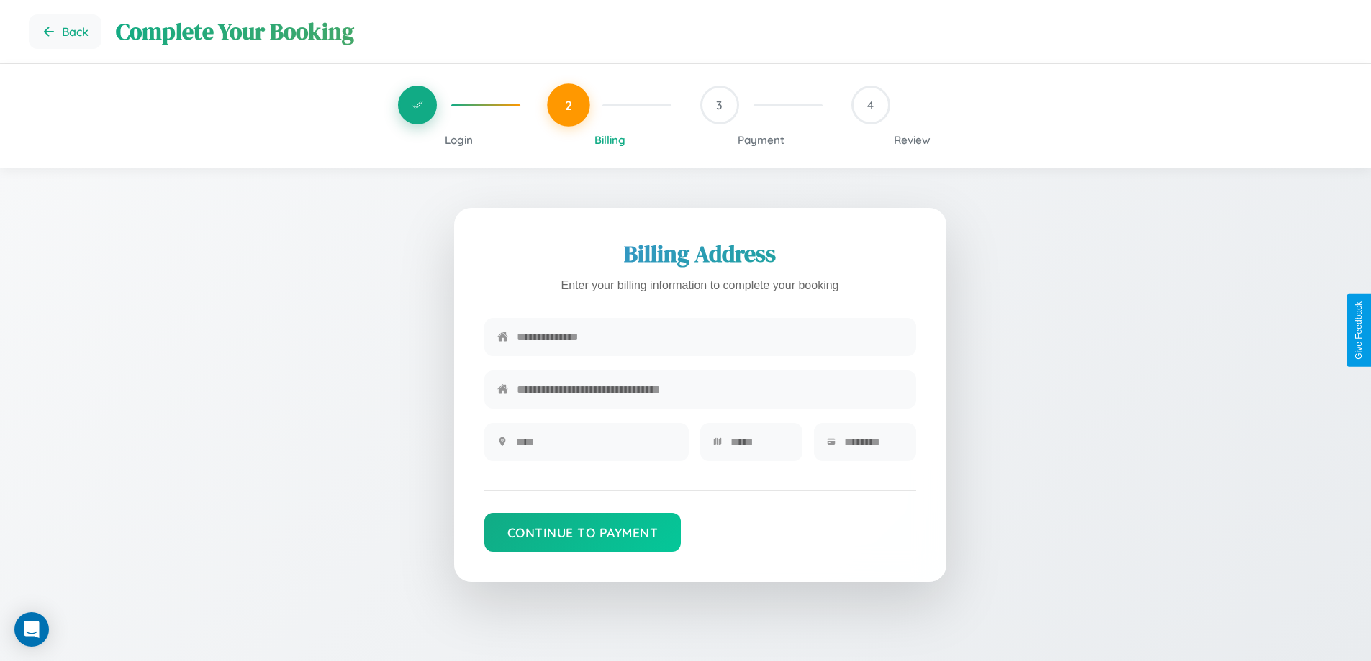
click at [709, 337] on input "text" at bounding box center [710, 336] width 386 height 35
type input "**********"
click at [595, 447] on input "text" at bounding box center [596, 441] width 160 height 35
type input "********"
click at [759, 447] on input "text" at bounding box center [759, 441] width 59 height 35
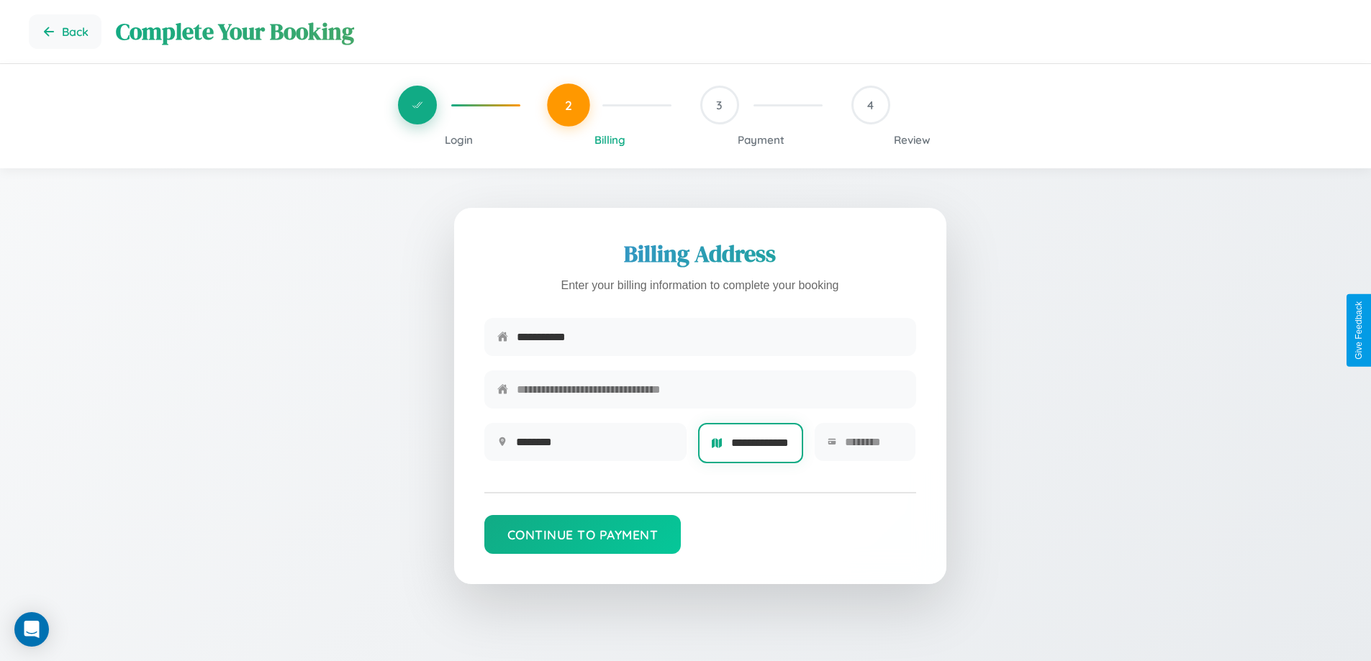
scroll to position [0, 27]
type input "**********"
click at [873, 447] on input "text" at bounding box center [874, 441] width 58 height 35
type input "*****"
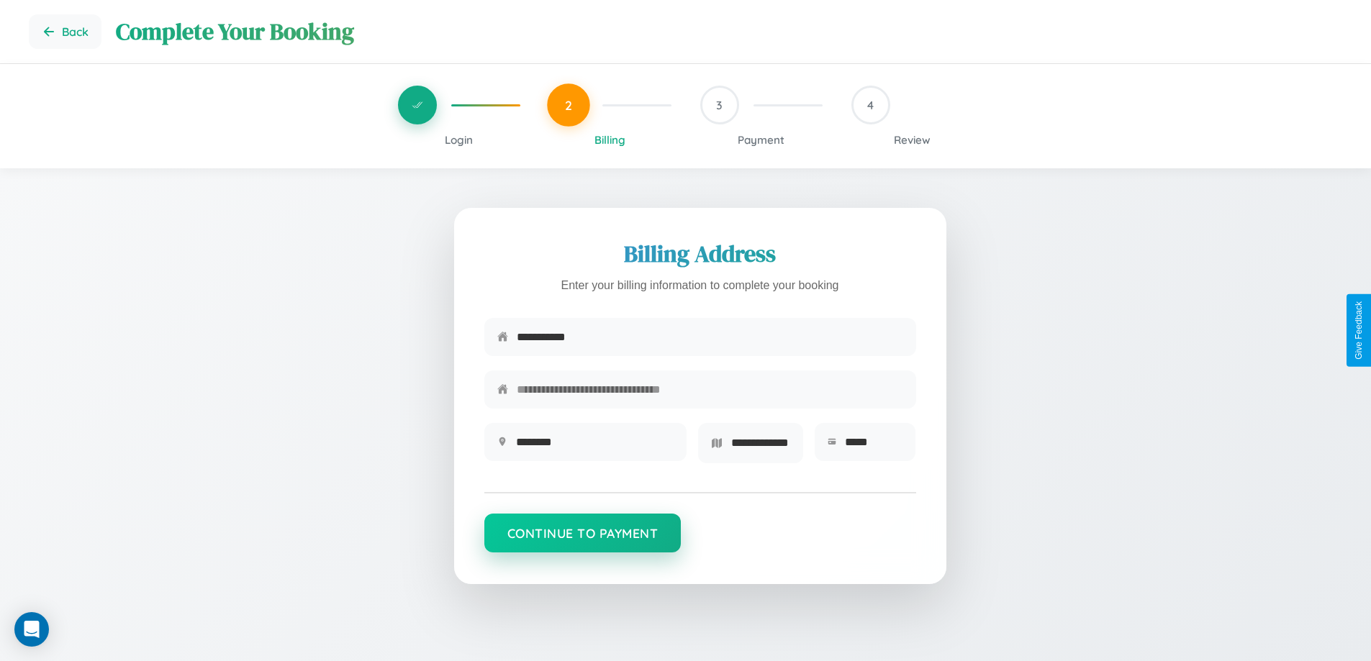
click at [582, 538] on button "Continue to Payment" at bounding box center [582, 533] width 197 height 39
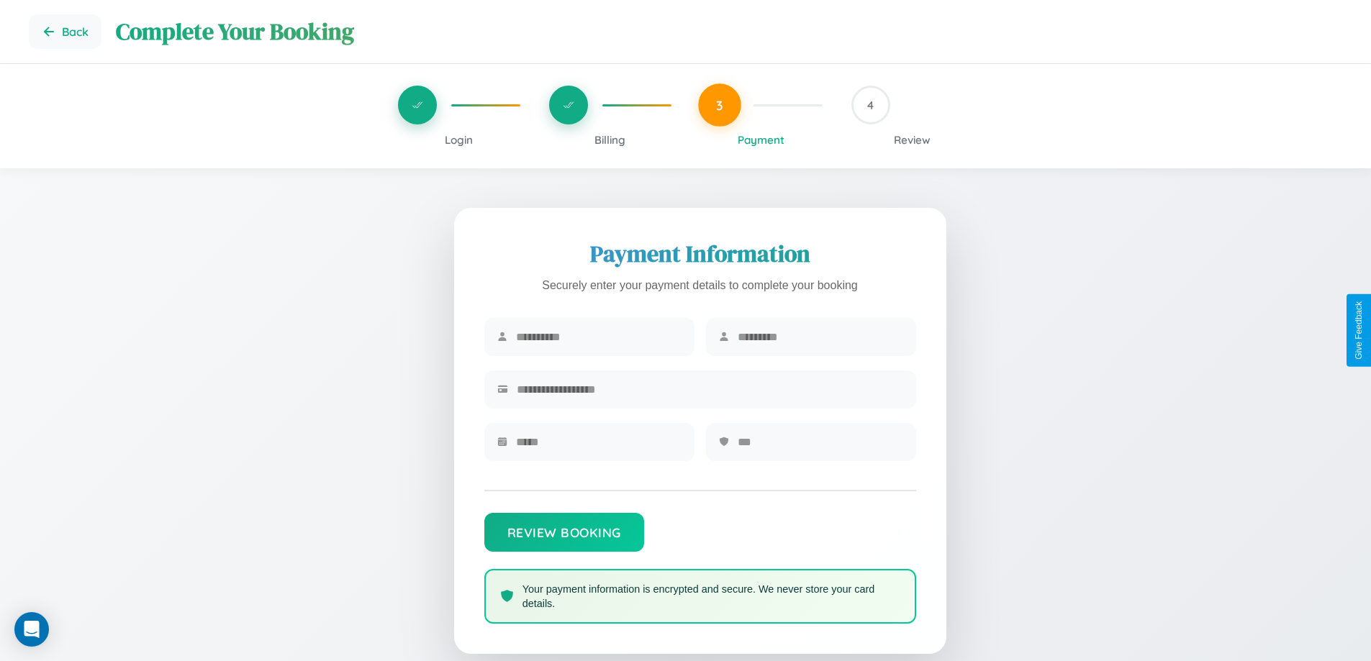
click at [598, 337] on input "text" at bounding box center [598, 336] width 165 height 35
type input "******"
click at [819, 337] on input "text" at bounding box center [819, 336] width 165 height 35
type input "****"
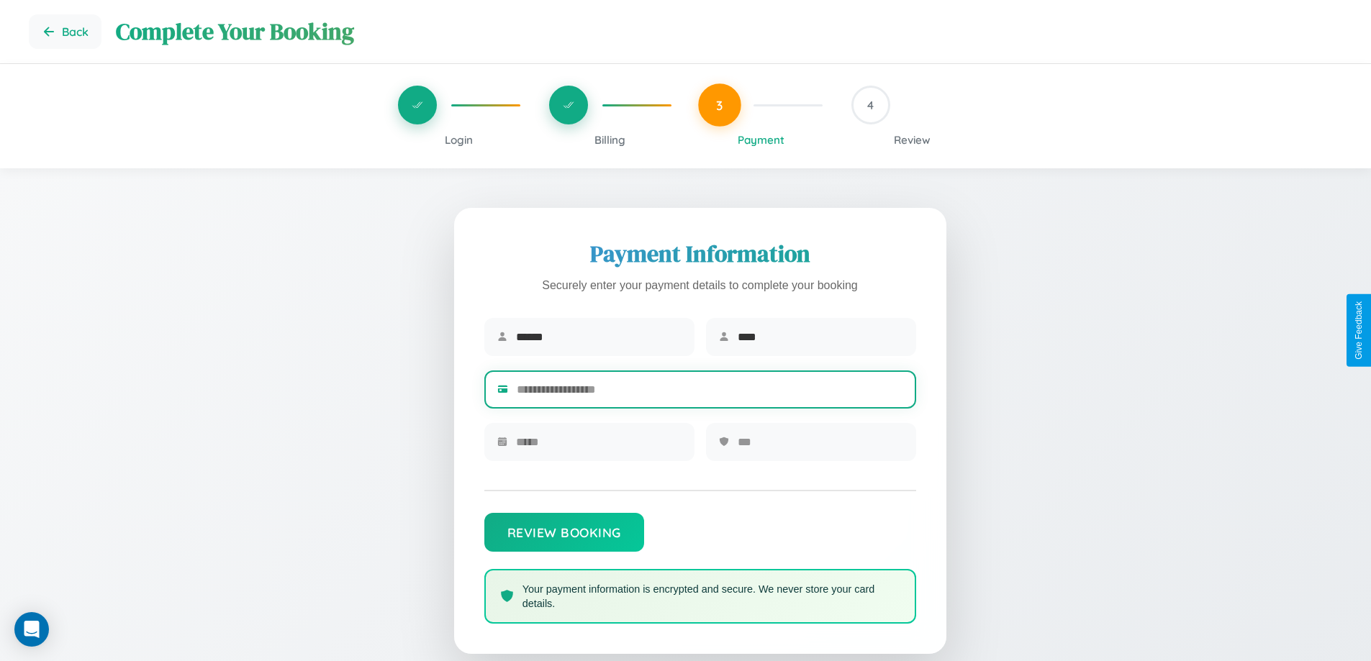
click at [709, 392] on input "text" at bounding box center [710, 389] width 386 height 35
type input "**********"
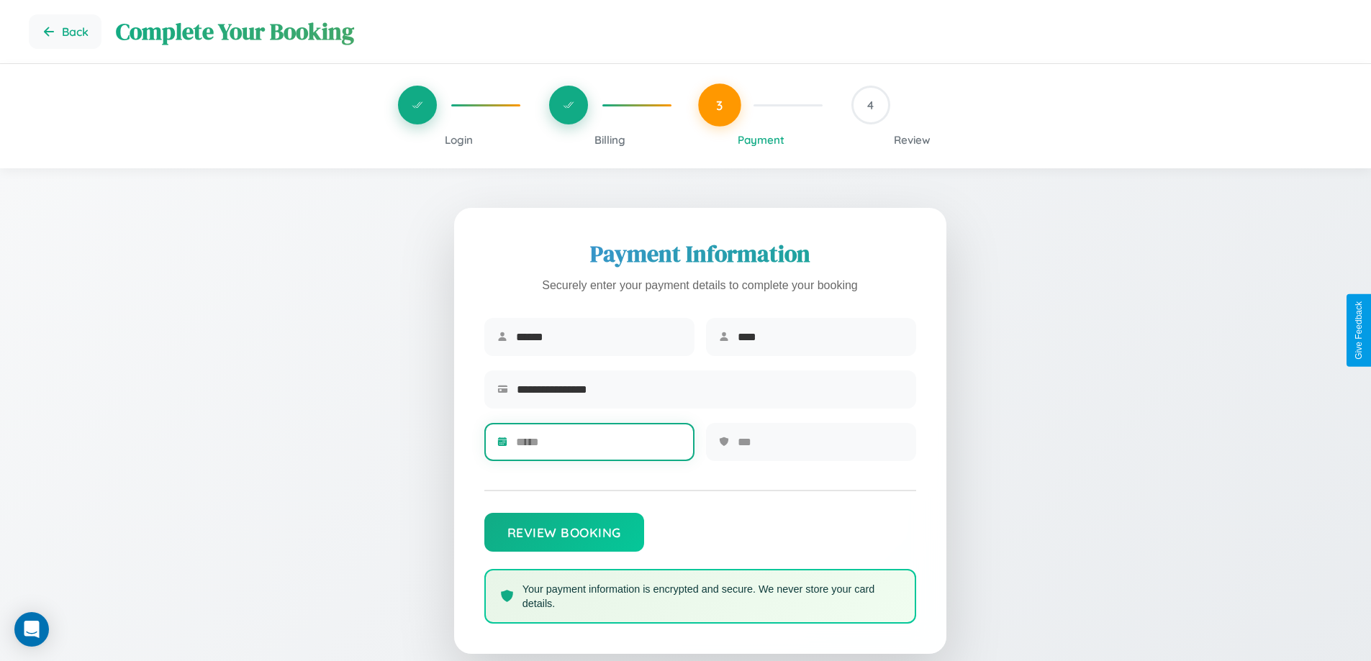
click at [598, 447] on input "text" at bounding box center [598, 441] width 165 height 35
type input "*****"
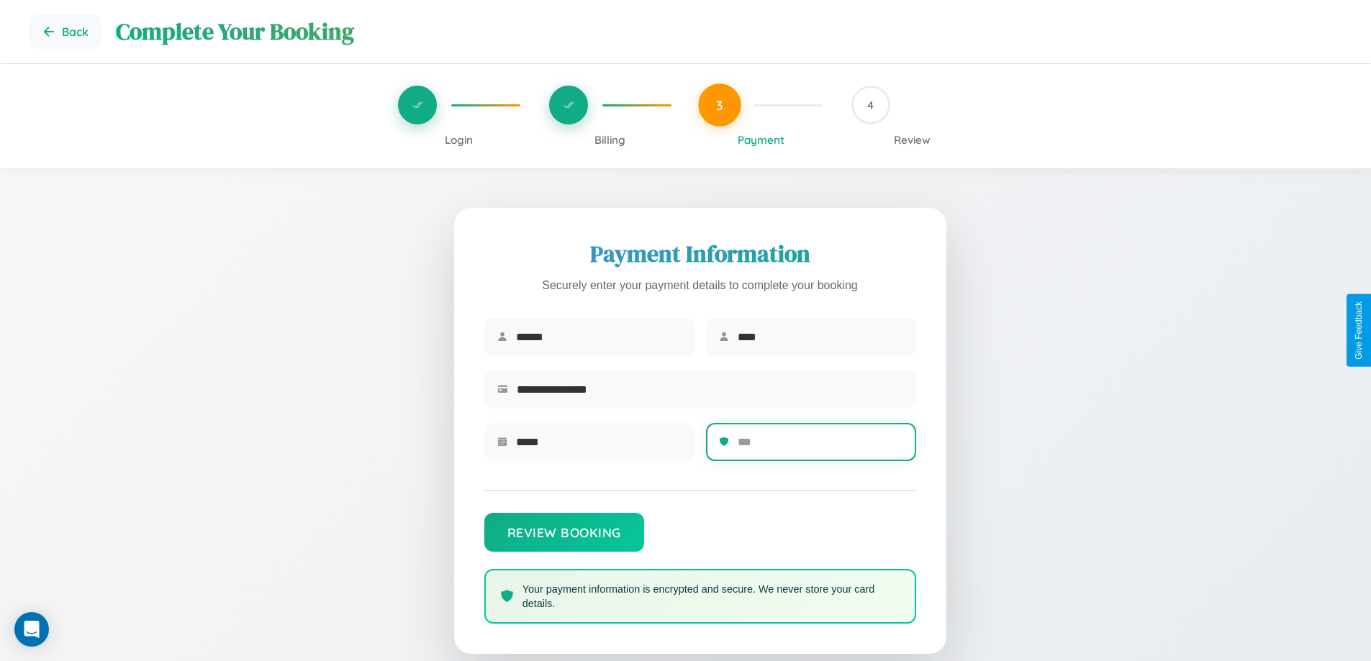
click at [819, 447] on input "text" at bounding box center [819, 441] width 165 height 35
type input "***"
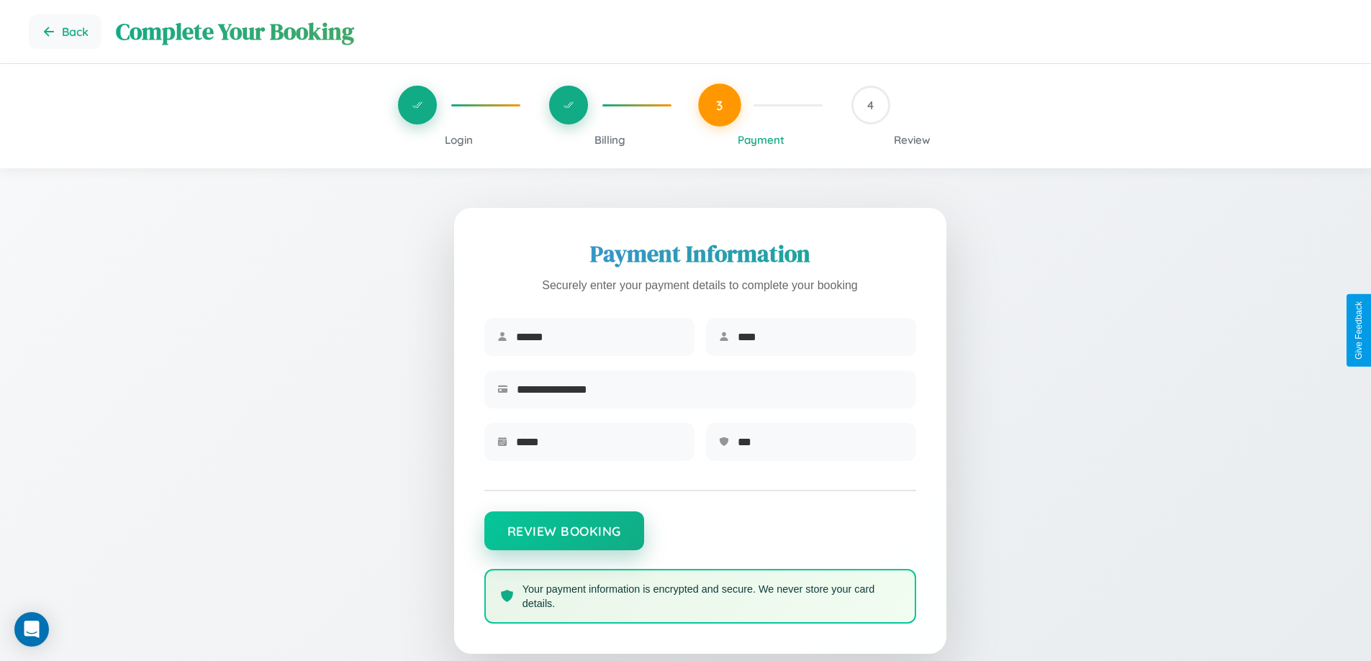
click at [563, 538] on button "Review Booking" at bounding box center [564, 531] width 160 height 39
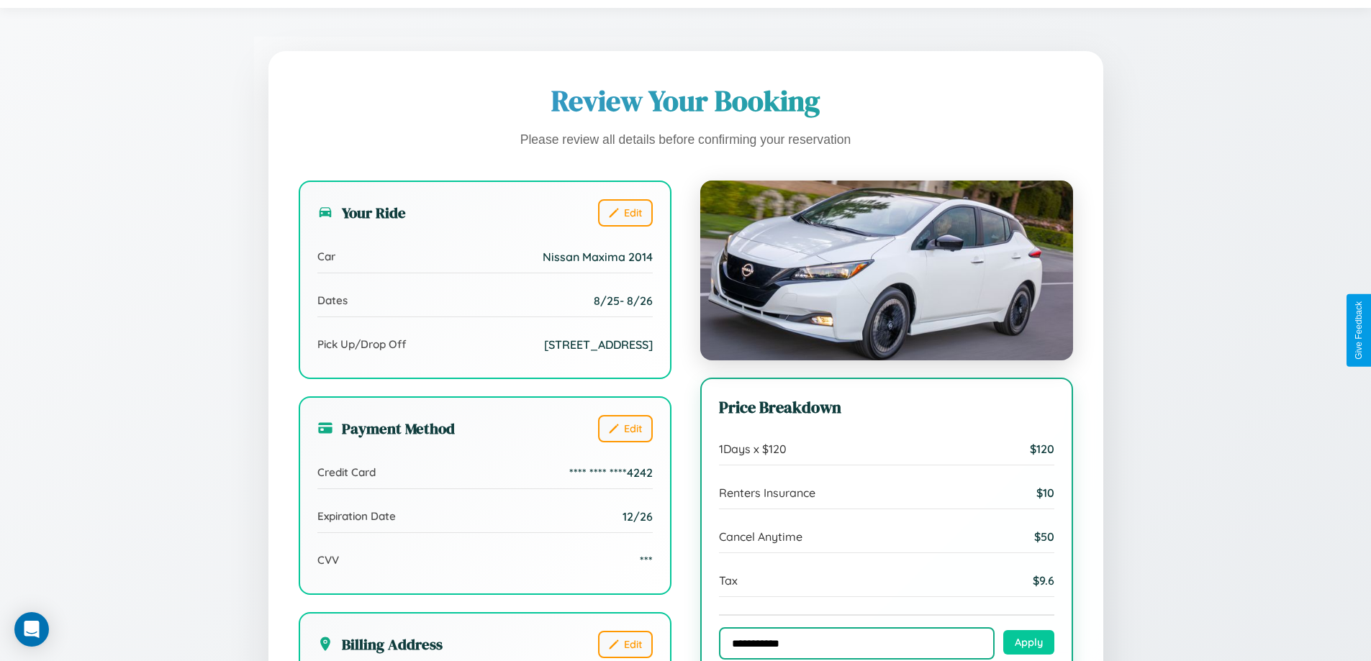
type input "**********"
click at [1028, 644] on button "Apply" at bounding box center [1028, 642] width 51 height 24
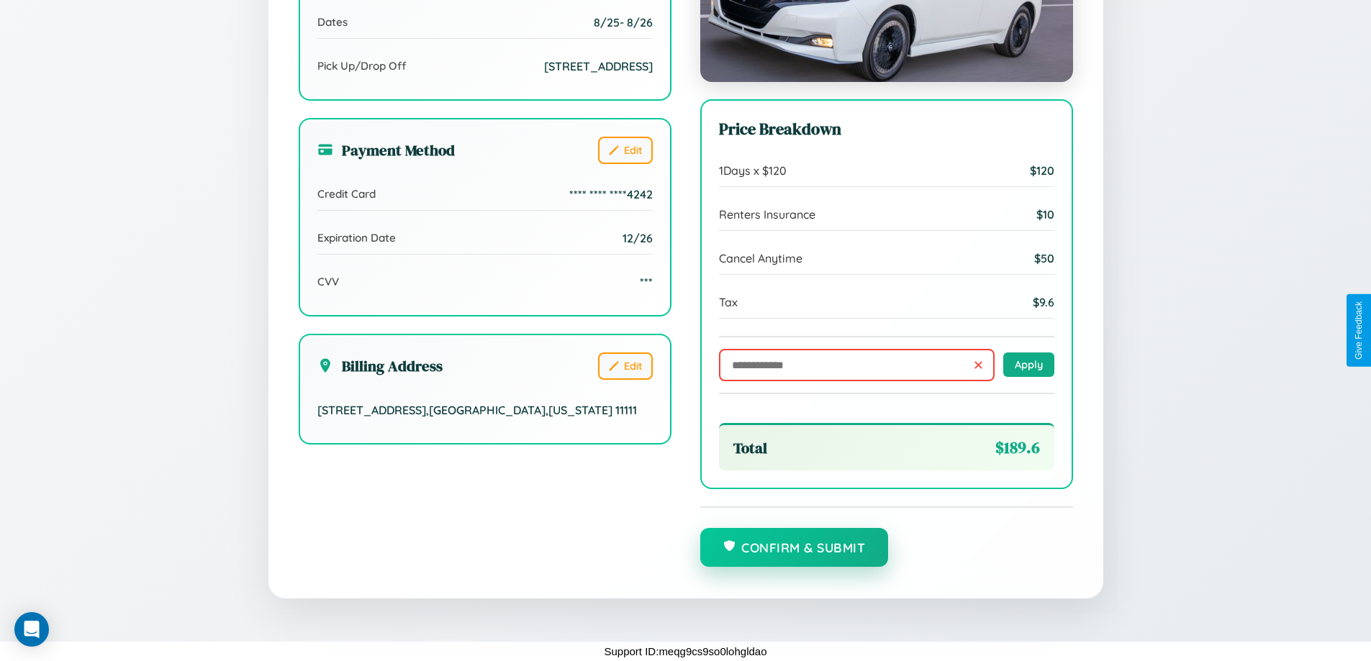
click at [794, 548] on button "Confirm & Submit" at bounding box center [794, 547] width 189 height 39
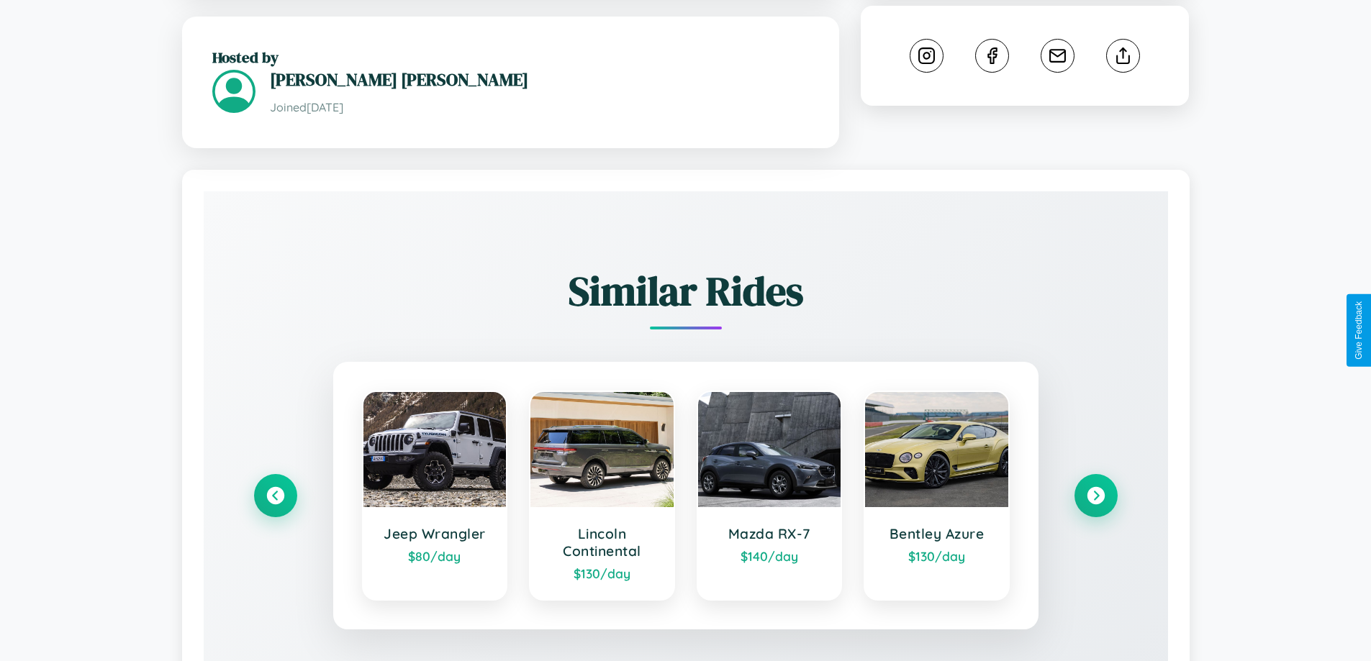
scroll to position [888, 0]
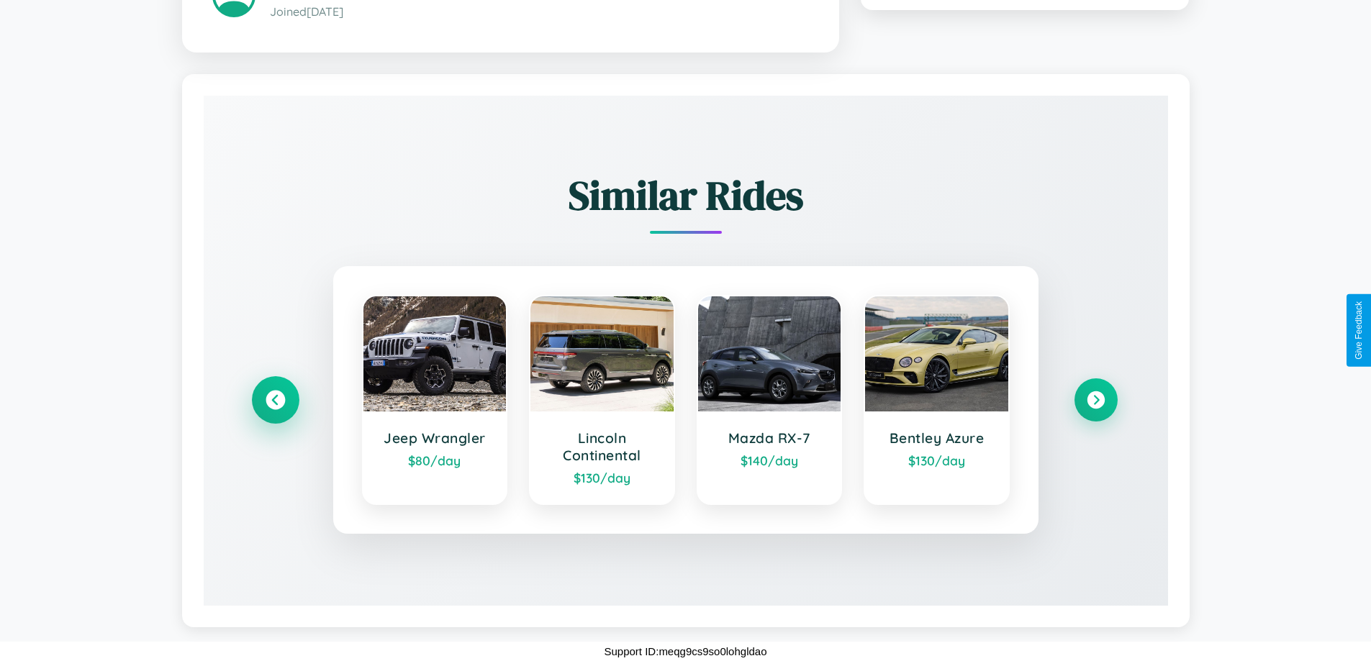
click at [275, 399] on icon at bounding box center [274, 399] width 19 height 19
